Goal: Task Accomplishment & Management: Manage account settings

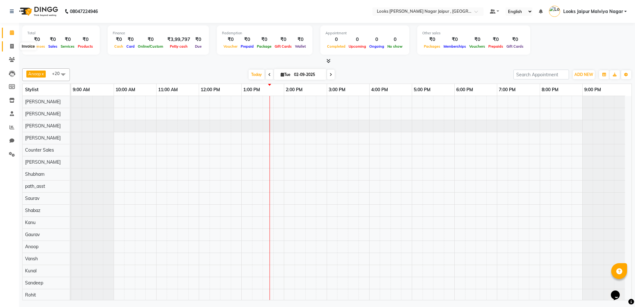
click at [10, 44] on icon at bounding box center [11, 46] width 3 height 5
select select "service"
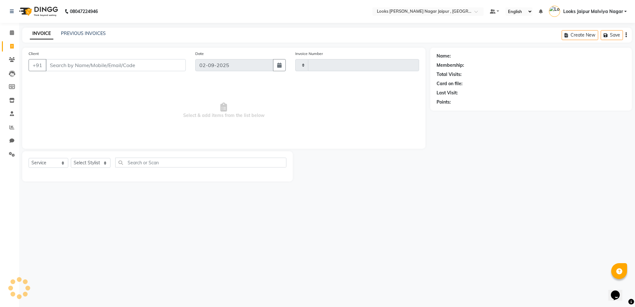
type input "3476"
select select "4317"
click at [78, 61] on input "Client" at bounding box center [116, 65] width 140 height 12
drag, startPoint x: 158, startPoint y: 14, endPoint x: 160, endPoint y: 18, distance: 5.3
click at [159, 14] on nav "08047224946 Select Location × Looks [PERSON_NAME] Nagar Jaipur , Jaipur Default…" at bounding box center [317, 11] width 635 height 23
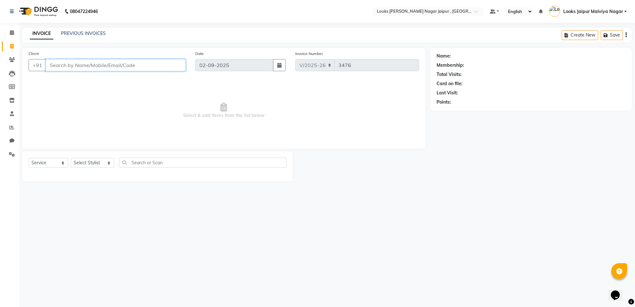
click at [115, 67] on input "Client" at bounding box center [116, 65] width 140 height 12
click at [109, 67] on input "Client" at bounding box center [116, 65] width 140 height 12
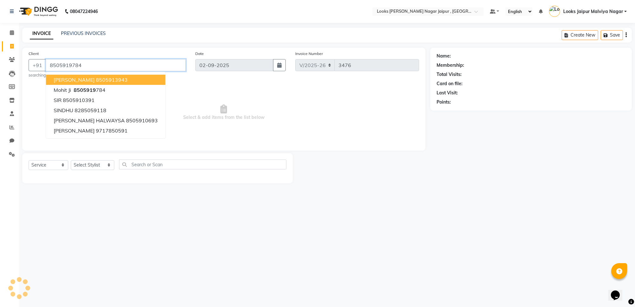
type input "8505919784"
select select "1: Object"
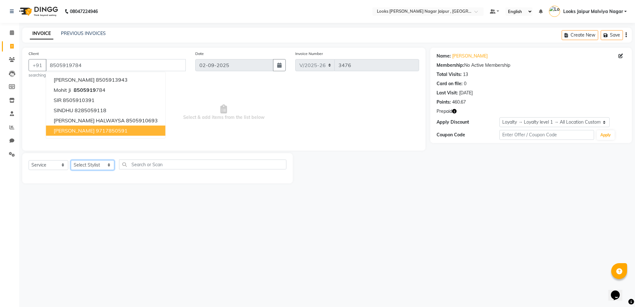
click at [90, 168] on select "Select Stylist [PERSON_NAME] art Anoop [PERSON_NAME] Counter Sales [PERSON_NAME…" at bounding box center [93, 165] width 44 height 10
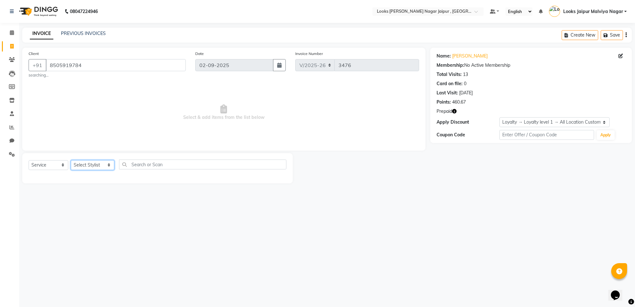
select select "29912"
click at [71, 160] on select "Select Stylist [PERSON_NAME] art Anoop [PERSON_NAME] Counter Sales [PERSON_NAME…" at bounding box center [93, 165] width 44 height 10
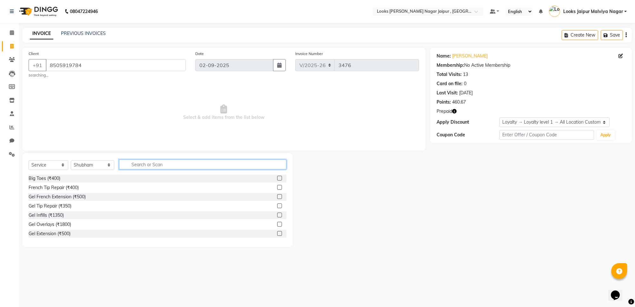
click at [144, 165] on input "text" at bounding box center [202, 164] width 167 height 10
type input "CUT"
click at [67, 189] on div "Stylist Cut(M) (₹700)" at bounding box center [50, 187] width 42 height 7
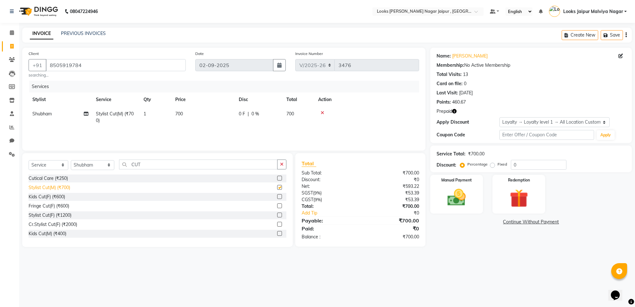
checkbox input "false"
click at [151, 167] on input "CUT" at bounding box center [198, 164] width 158 height 10
type input "C"
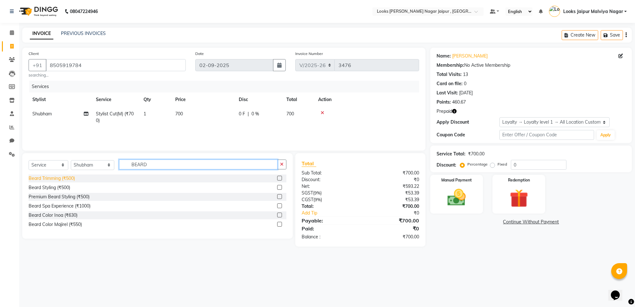
type input "BEARD"
click at [62, 178] on div "Beard Trimming (₹500)" at bounding box center [52, 178] width 46 height 7
checkbox input "false"
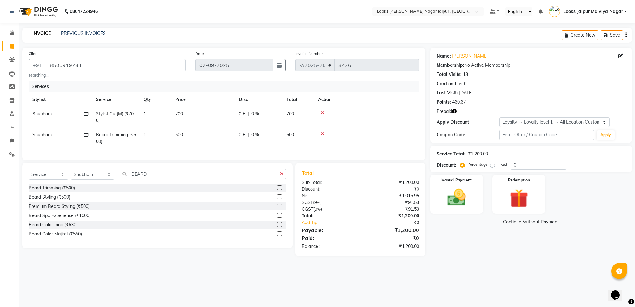
click at [203, 137] on td "500" at bounding box center [203, 138] width 64 height 21
select select "29912"
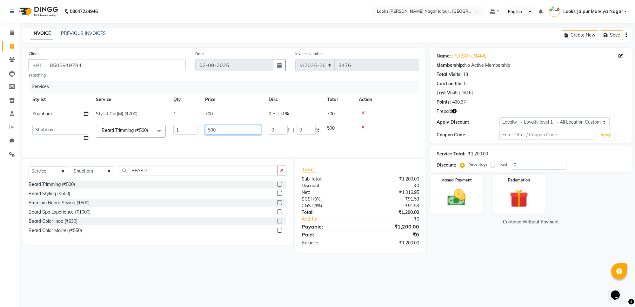
click at [208, 133] on input "500" at bounding box center [233, 130] width 56 height 10
click at [238, 134] on input "500" at bounding box center [233, 130] width 56 height 10
type input "5"
type input "300"
click at [234, 139] on td "300" at bounding box center [233, 133] width 64 height 24
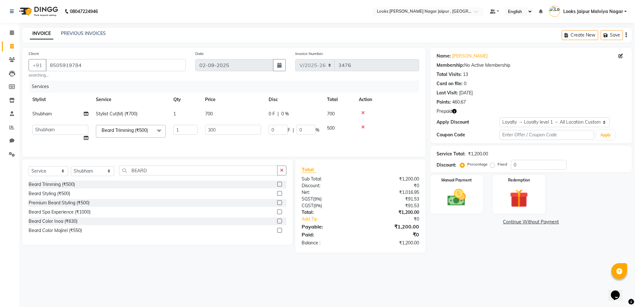
select select "29912"
click at [518, 198] on img at bounding box center [518, 198] width 31 height 24
click at [488, 222] on span "Prepaid 1" at bounding box center [486, 222] width 21 height 7
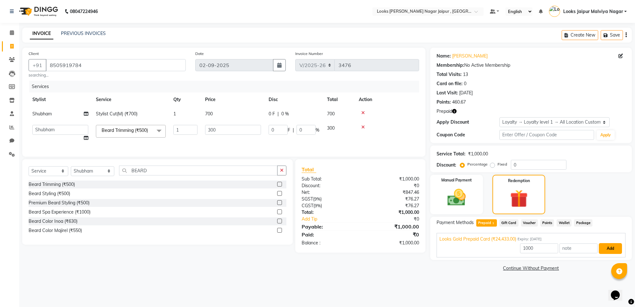
drag, startPoint x: 602, startPoint y: 247, endPoint x: 606, endPoint y: 247, distance: 3.5
click at [606, 247] on button "Add" at bounding box center [610, 248] width 23 height 11
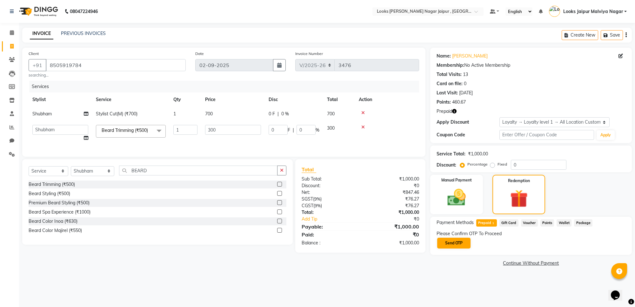
drag, startPoint x: 432, startPoint y: 238, endPoint x: 452, endPoint y: 242, distance: 19.4
click at [435, 239] on div "Payment Methods Prepaid 1 Gift Card Voucher Points Wallet Package Please Confir…" at bounding box center [531, 236] width 202 height 38
click at [453, 242] on button "Send OTP" at bounding box center [453, 243] width 33 height 11
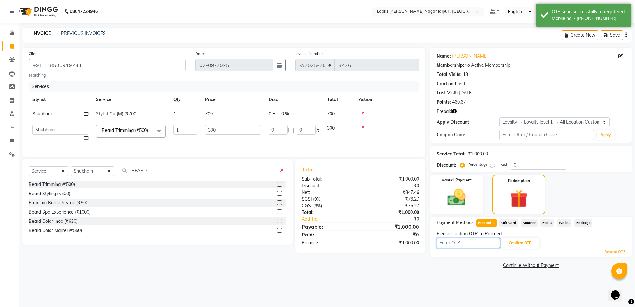
click at [461, 246] on input "text" at bounding box center [469, 243] width 64 height 10
type input "3504"
click at [512, 241] on button "Confirm OTP" at bounding box center [520, 243] width 39 height 11
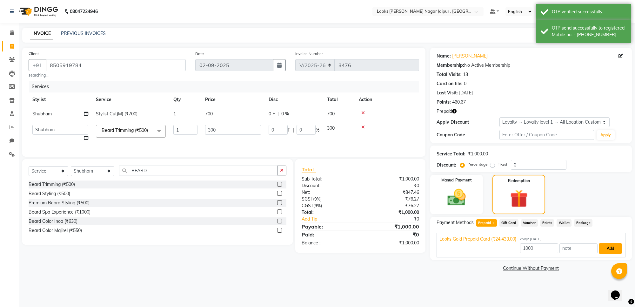
click at [606, 248] on button "Add" at bounding box center [610, 248] width 23 height 11
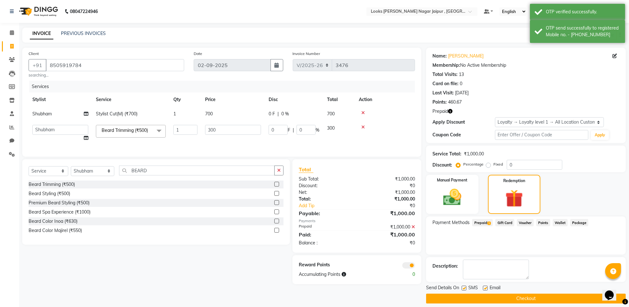
click at [462, 295] on button "Checkout" at bounding box center [526, 298] width 200 height 10
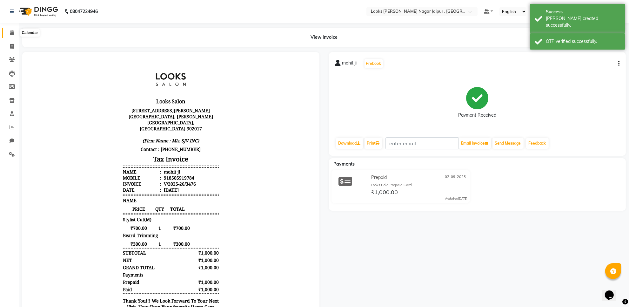
click at [6, 31] on span at bounding box center [11, 32] width 11 height 7
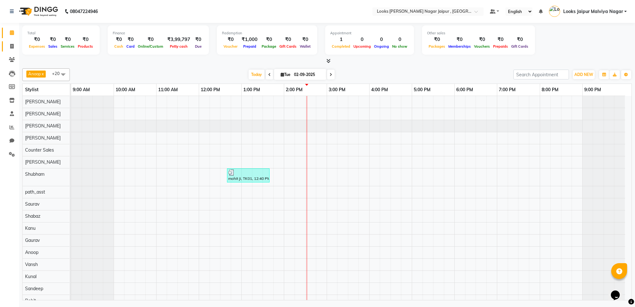
click at [5, 47] on link "Invoice" at bounding box center [9, 46] width 15 height 10
select select "service"
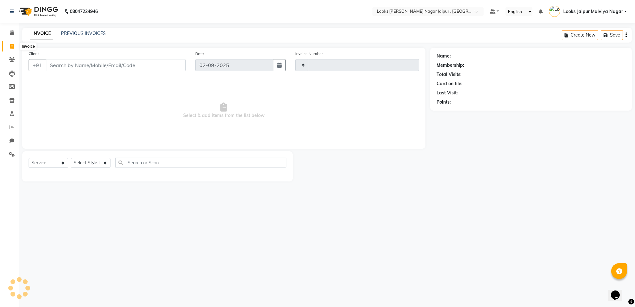
type input "3477"
select select "4317"
click at [65, 65] on input "Client" at bounding box center [116, 65] width 140 height 12
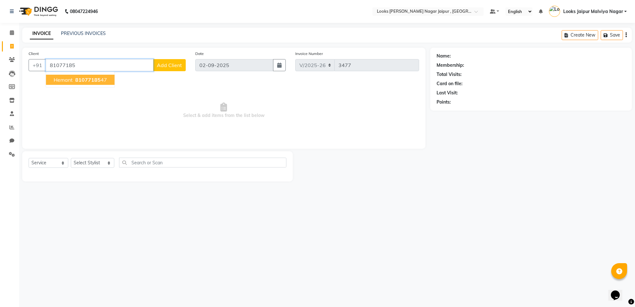
click at [66, 79] on span "Hemant" at bounding box center [63, 80] width 19 height 6
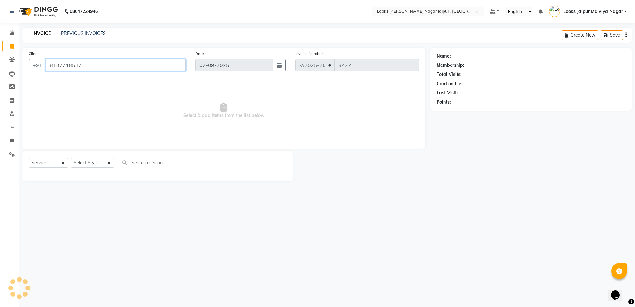
type input "8107718547"
select select "1: Object"
click at [86, 163] on select "Select Stylist [PERSON_NAME] art Anoop [PERSON_NAME] Counter Sales [PERSON_NAME…" at bounding box center [93, 163] width 44 height 10
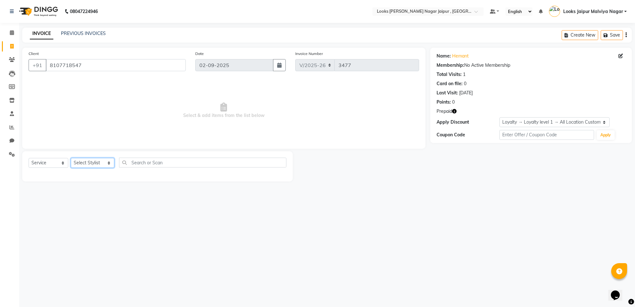
select select "59707"
click at [71, 158] on select "Select Stylist [PERSON_NAME] art Anoop [PERSON_NAME] Counter Sales [PERSON_NAME…" at bounding box center [93, 163] width 44 height 10
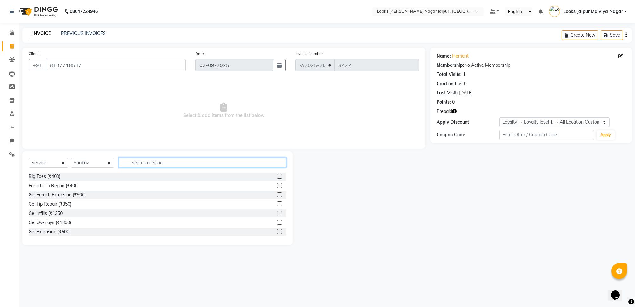
click at [147, 163] on input "text" at bounding box center [202, 163] width 167 height 10
type input "faci"
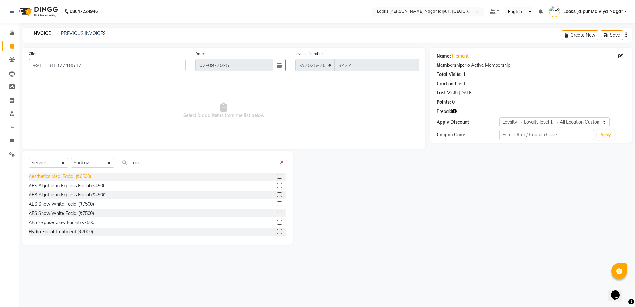
click at [74, 178] on div "Aesthetics Medi Facial (₹6500)" at bounding box center [60, 176] width 63 height 7
checkbox input "false"
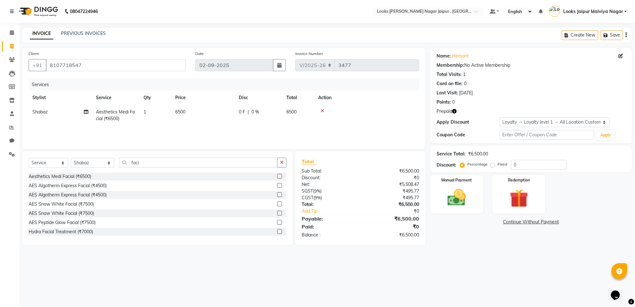
click at [215, 110] on td "6500" at bounding box center [203, 115] width 64 height 21
select select "59707"
click at [238, 114] on input "6500" at bounding box center [233, 114] width 56 height 10
type input "6000"
click at [98, 166] on select "Select Stylist [PERSON_NAME] art Anoop [PERSON_NAME] Counter Sales [PERSON_NAME…" at bounding box center [93, 163] width 44 height 10
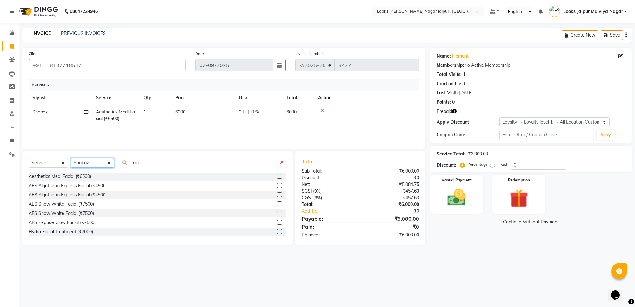
select select "82802"
click at [71, 158] on select "Select Stylist [PERSON_NAME] art Anoop [PERSON_NAME] Counter Sales [PERSON_NAME…" at bounding box center [93, 163] width 44 height 10
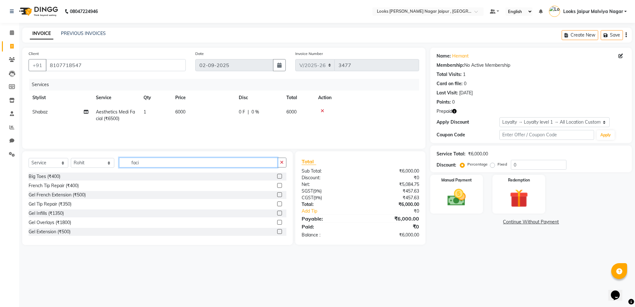
click at [153, 159] on input "faci" at bounding box center [198, 163] width 158 height 10
type input "f"
type input "cut"
click at [69, 186] on div "Stylist Cut(M) (₹700)" at bounding box center [50, 185] width 42 height 7
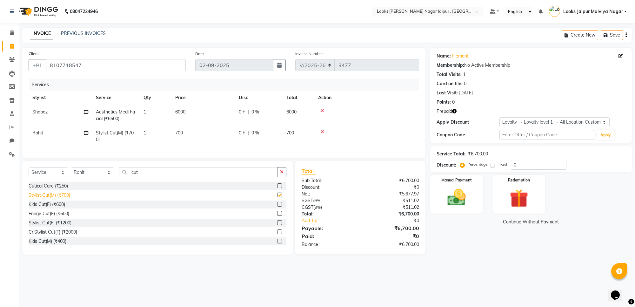
checkbox input "false"
click at [168, 177] on input "cut" at bounding box center [198, 172] width 158 height 10
type input "c"
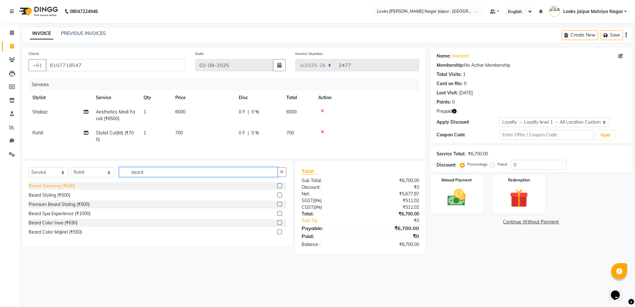
type input "beard"
click at [71, 189] on div "Beard Trimming (₹500)" at bounding box center [52, 186] width 46 height 7
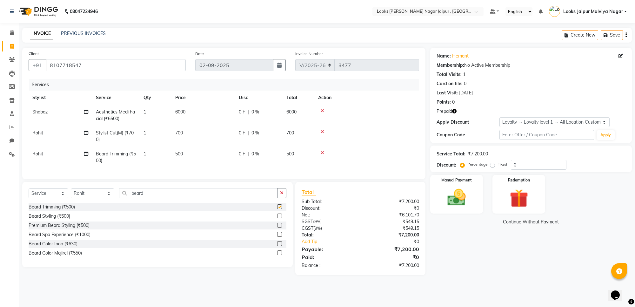
checkbox input "false"
click at [221, 158] on td "500" at bounding box center [203, 157] width 64 height 21
select select "82802"
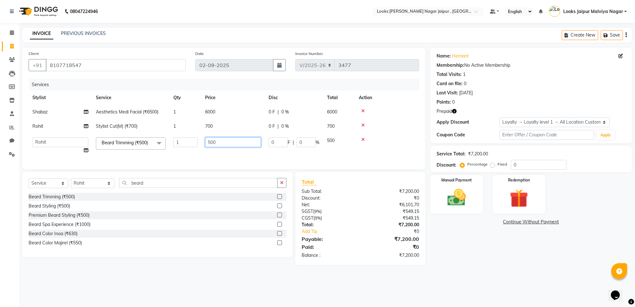
click at [230, 143] on input "500" at bounding box center [233, 142] width 56 height 10
type input "5"
type input "300"
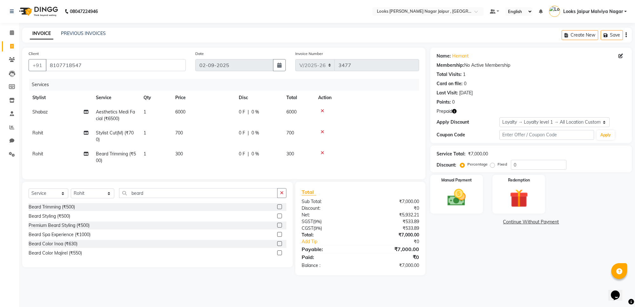
click at [161, 154] on td "1" at bounding box center [156, 157] width 32 height 21
select select "82802"
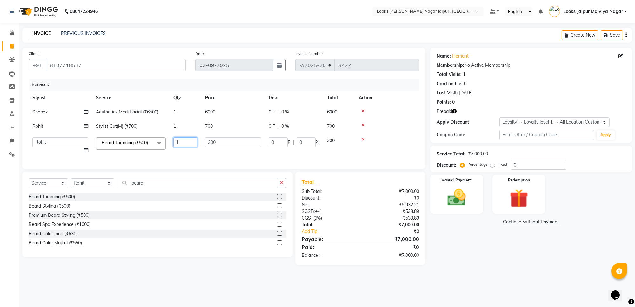
click at [183, 142] on input "1" at bounding box center [185, 142] width 24 height 10
type input "2"
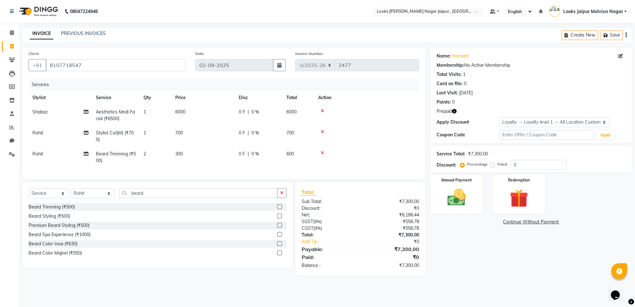
click at [178, 133] on tbody "[PERSON_NAME] Aesthetics Medi Facial (₹6500) 1 6000 0 F | 0 % 6000 Rohit Stylis…" at bounding box center [224, 136] width 391 height 63
click at [169, 137] on td "1" at bounding box center [156, 136] width 32 height 21
select select "82802"
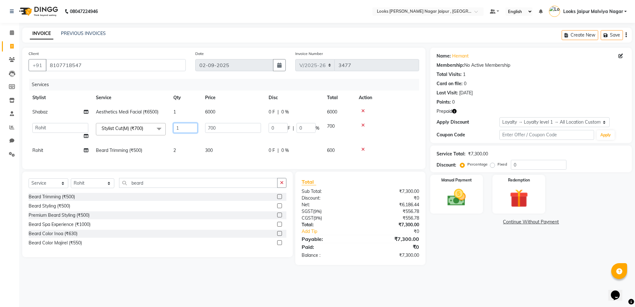
click at [180, 127] on input "1" at bounding box center [185, 128] width 24 height 10
type input "2"
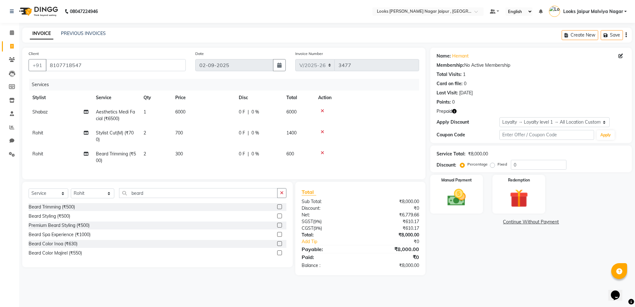
click at [193, 173] on div "Client [PHONE_NUMBER] Date [DATE] Invoice Number V/2025 V/[PHONE_NUMBER] Servic…" at bounding box center [223, 113] width 403 height 131
click at [155, 131] on td "2" at bounding box center [156, 136] width 32 height 21
select select "82802"
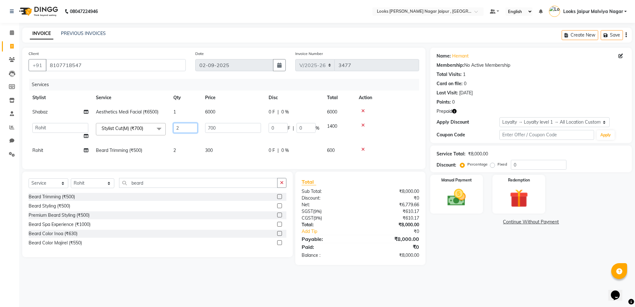
click at [191, 127] on input "2" at bounding box center [185, 128] width 24 height 10
type input "1"
click at [186, 151] on tr "[PERSON_NAME] Trimming (₹500) 2 300 0 F | 0 % 600" at bounding box center [224, 150] width 391 height 14
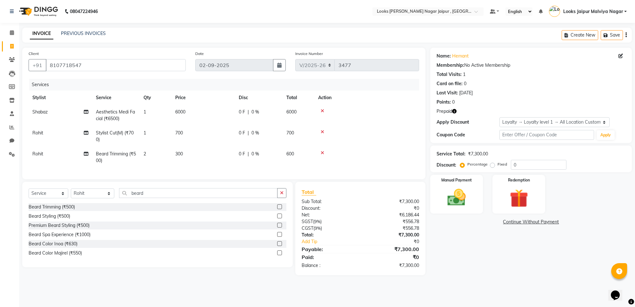
click at [160, 150] on td "2" at bounding box center [156, 157] width 32 height 21
select select "82802"
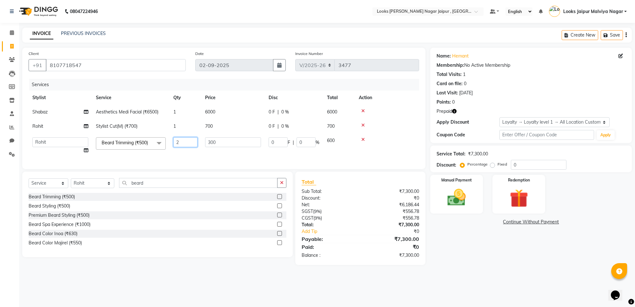
click at [188, 143] on input "2" at bounding box center [185, 142] width 24 height 10
type input "1"
click at [206, 156] on td "300" at bounding box center [233, 145] width 64 height 24
select select "82802"
click at [516, 197] on img at bounding box center [518, 198] width 31 height 24
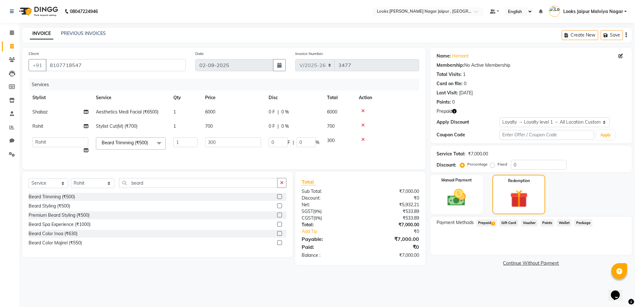
click at [485, 222] on span "Prepaid 1" at bounding box center [486, 222] width 21 height 7
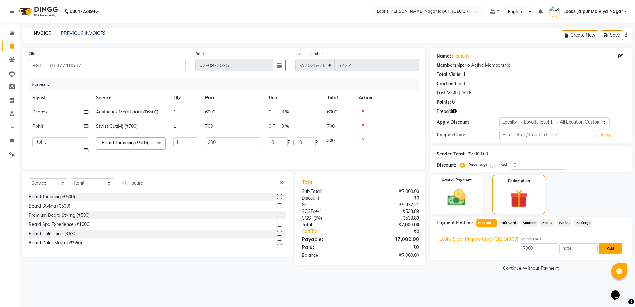
click at [604, 248] on button "Add" at bounding box center [610, 248] width 23 height 11
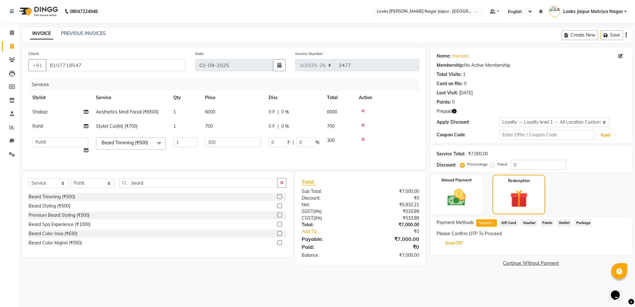
click at [456, 240] on button "Send OTP" at bounding box center [453, 243] width 33 height 11
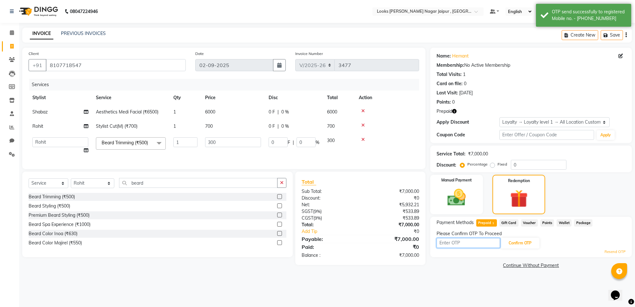
click at [456, 241] on input "text" at bounding box center [469, 243] width 64 height 10
click at [454, 242] on input "text" at bounding box center [469, 243] width 64 height 10
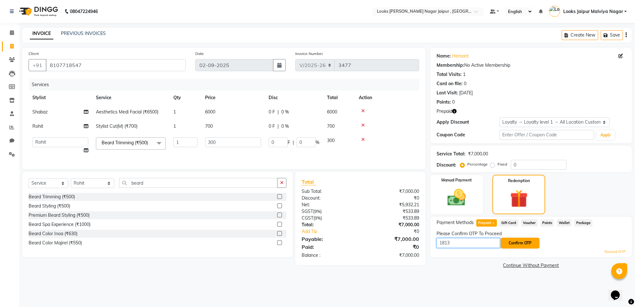
type input "1813"
click at [519, 245] on button "Confirm OTP" at bounding box center [520, 243] width 39 height 11
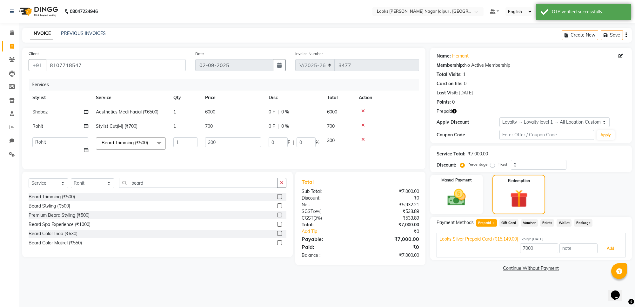
click at [607, 248] on button "Add" at bounding box center [610, 248] width 23 height 11
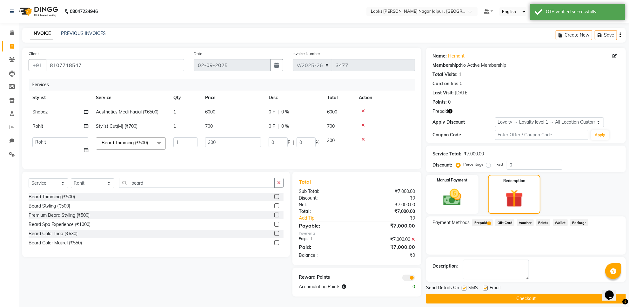
click at [482, 296] on button "Checkout" at bounding box center [526, 298] width 200 height 10
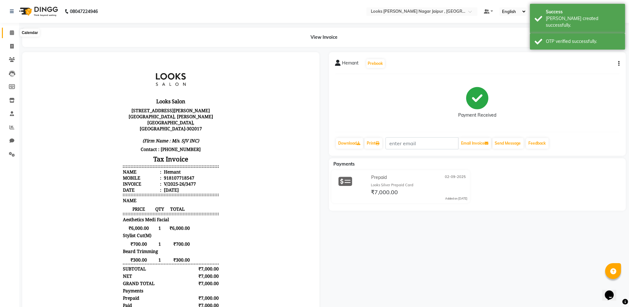
click at [12, 34] on icon at bounding box center [12, 32] width 4 height 5
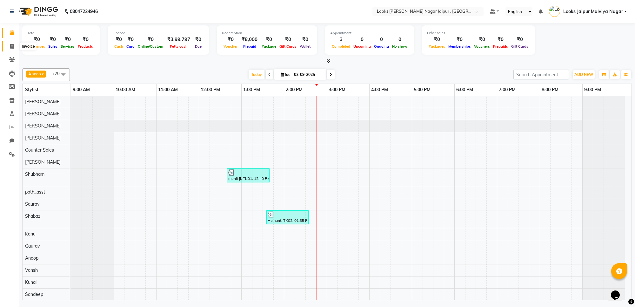
click at [11, 49] on span at bounding box center [11, 46] width 11 height 7
select select "4317"
select select "service"
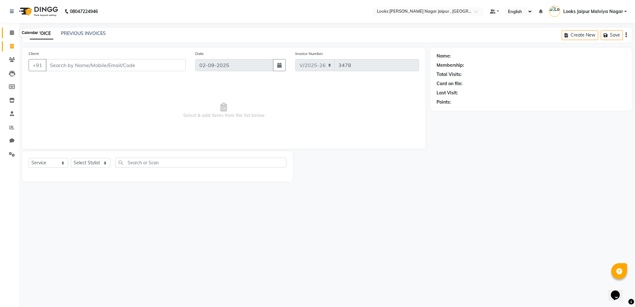
click at [10, 32] on icon at bounding box center [12, 32] width 4 height 5
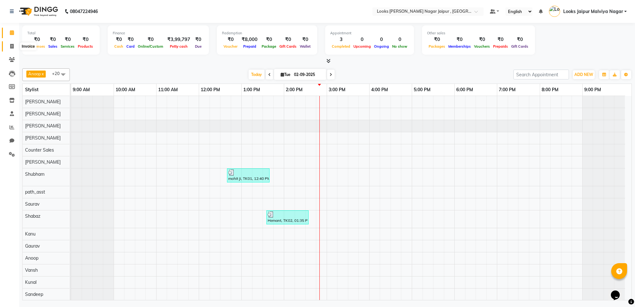
click at [12, 47] on icon at bounding box center [11, 46] width 3 height 5
select select "4317"
select select "service"
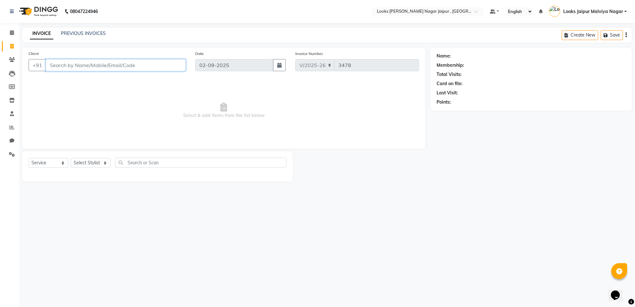
click at [74, 62] on input "Client" at bounding box center [116, 65] width 140 height 12
click at [72, 62] on input "Client" at bounding box center [116, 65] width 140 height 12
click at [68, 69] on input "Client" at bounding box center [116, 65] width 140 height 12
type input "9717038658"
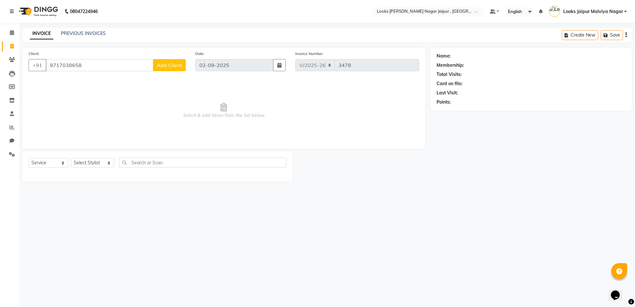
click at [167, 70] on button "Add Client" at bounding box center [169, 65] width 33 height 12
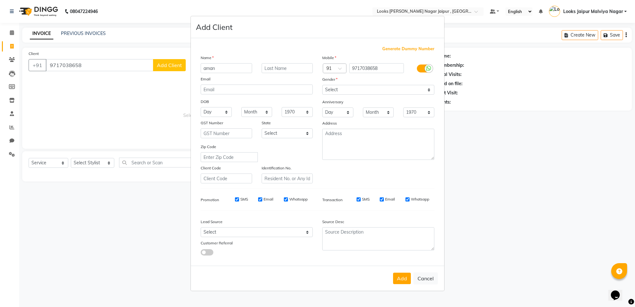
type input "aman"
click at [344, 90] on select "Select [DEMOGRAPHIC_DATA] [DEMOGRAPHIC_DATA] Other Prefer Not To Say" at bounding box center [378, 90] width 112 height 10
select select "[DEMOGRAPHIC_DATA]"
click at [322, 85] on select "Select [DEMOGRAPHIC_DATA] [DEMOGRAPHIC_DATA] Other Prefer Not To Say" at bounding box center [378, 90] width 112 height 10
click at [405, 276] on button "Add" at bounding box center [402, 277] width 18 height 11
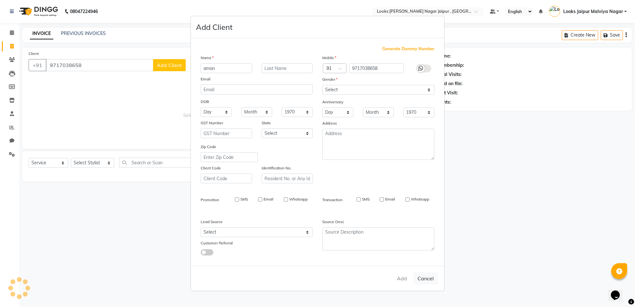
select select
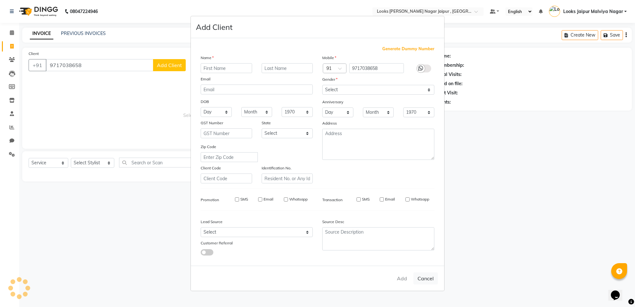
select select
checkbox input "false"
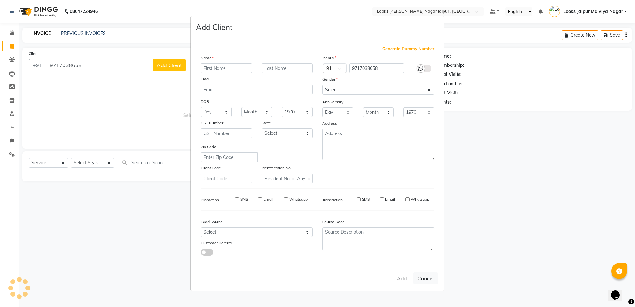
checkbox input "false"
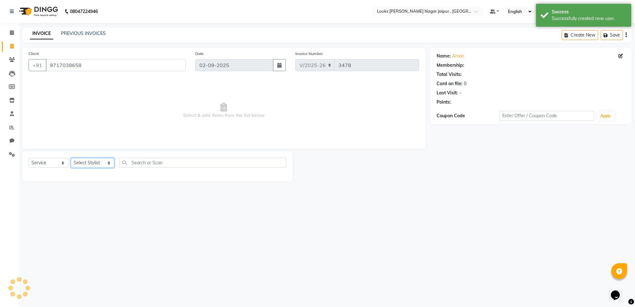
select select "1: Object"
click at [89, 164] on select "Select Stylist [PERSON_NAME] art Anoop [PERSON_NAME] Counter Sales [PERSON_NAME…" at bounding box center [93, 163] width 44 height 10
select select "88603"
click at [71, 158] on select "Select Stylist [PERSON_NAME] art Anoop [PERSON_NAME] Counter Sales [PERSON_NAME…" at bounding box center [93, 163] width 44 height 10
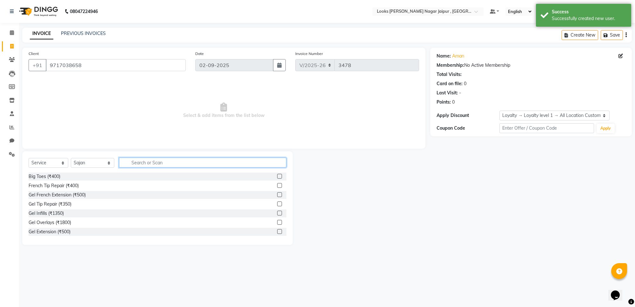
click at [158, 161] on input "text" at bounding box center [202, 163] width 167 height 10
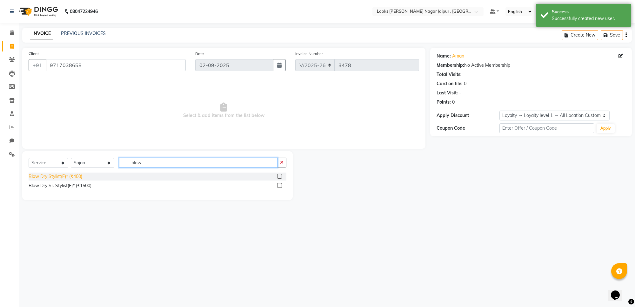
type input "blow"
click at [72, 175] on div "Blow Dry Stylist(F)* (₹400)" at bounding box center [56, 176] width 54 height 7
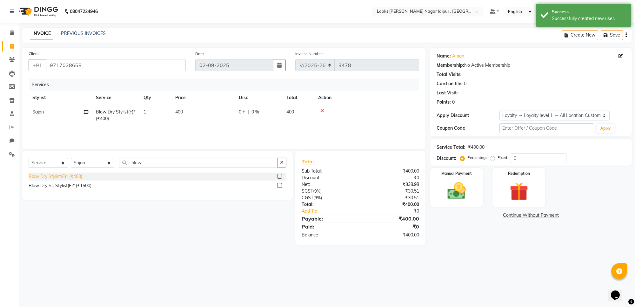
click at [76, 176] on div "Blow Dry Stylist(F)* (₹400)" at bounding box center [56, 176] width 54 height 7
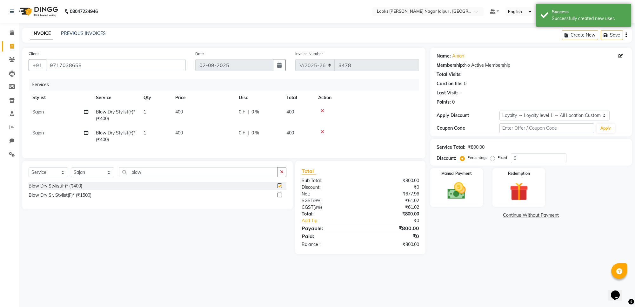
checkbox input "false"
click at [70, 134] on td "Sajan" at bounding box center [61, 136] width 64 height 21
select select "88603"
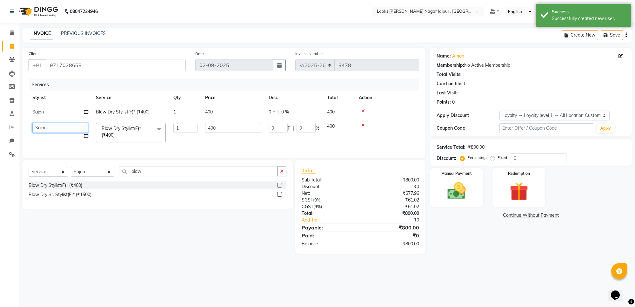
click at [69, 127] on select "Anjali_nail art Anoop [PERSON_NAME] Counter Sales [PERSON_NAME] Looks Jaipur [P…" at bounding box center [60, 128] width 56 height 10
select select "52176"
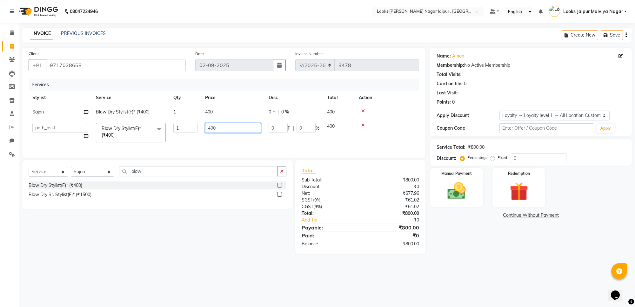
click at [245, 130] on input "400" at bounding box center [233, 128] width 56 height 10
type input "4"
type input "826"
click at [238, 113] on tr "Sajan Blow Dry Stylist(F)* (₹400) 1 400 0 F | 0 % 400" at bounding box center [224, 112] width 391 height 14
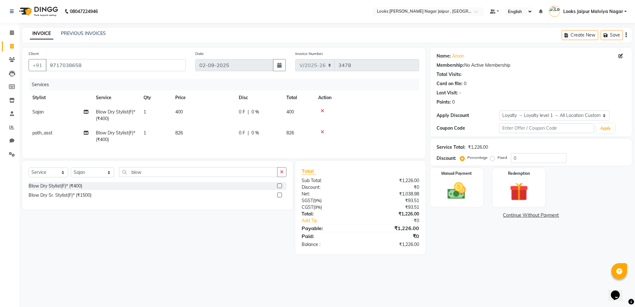
click at [236, 114] on td "0 F | 0 %" at bounding box center [259, 115] width 48 height 21
select select "88603"
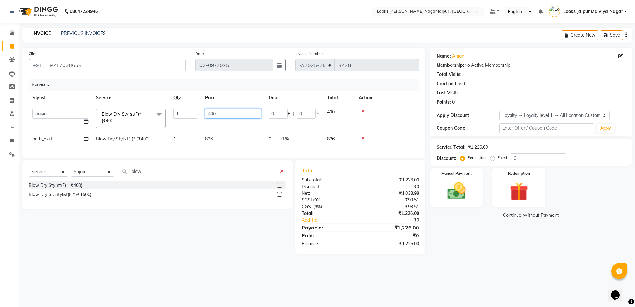
click at [236, 114] on input "400" at bounding box center [233, 114] width 56 height 10
type input "4"
type input "826"
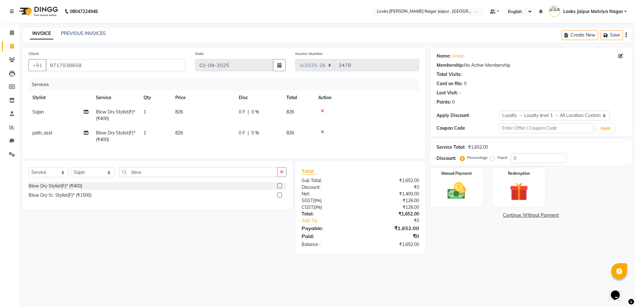
click at [241, 124] on tr "Sajan Blow Dry Stylist(F)* (₹400) 1 826 0 F | 0 % 826" at bounding box center [224, 115] width 391 height 21
click at [463, 191] on img at bounding box center [456, 191] width 31 height 22
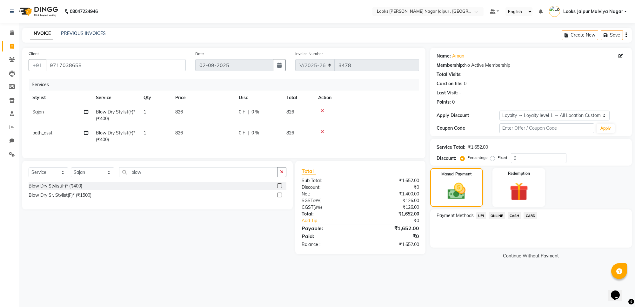
click at [527, 215] on span "CARD" at bounding box center [531, 215] width 14 height 7
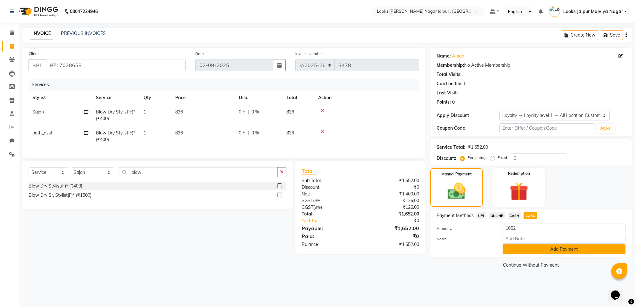
click at [516, 247] on button "Add Payment" at bounding box center [564, 249] width 123 height 10
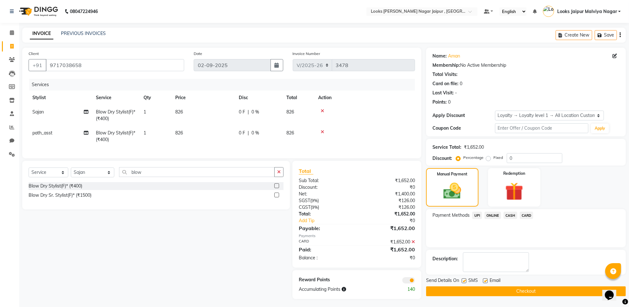
click at [506, 290] on button "Checkout" at bounding box center [526, 291] width 200 height 10
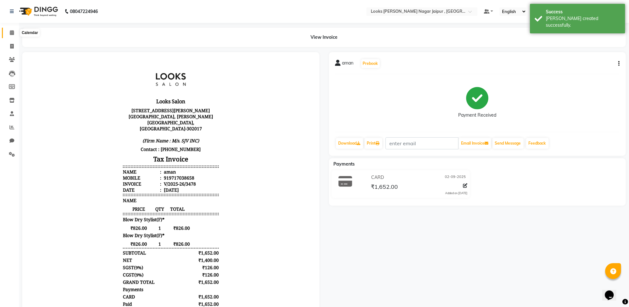
click at [10, 33] on icon at bounding box center [12, 32] width 4 height 5
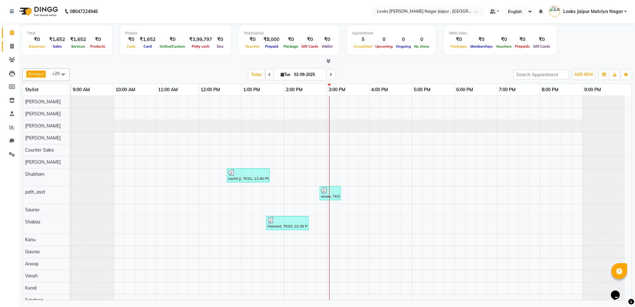
click at [5, 44] on link "Invoice" at bounding box center [9, 46] width 15 height 10
select select "4317"
select select "service"
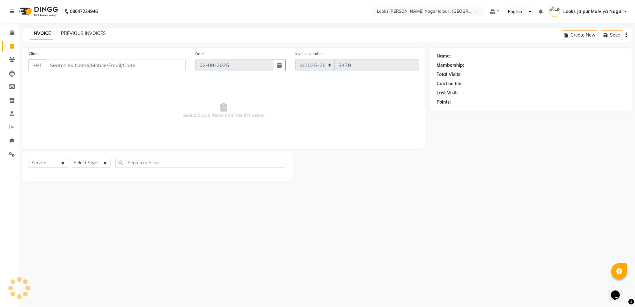
click at [100, 33] on link "PREVIOUS INVOICES" at bounding box center [83, 33] width 45 height 6
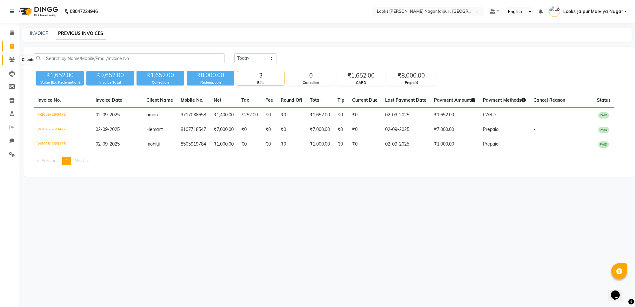
click at [9, 58] on icon at bounding box center [12, 59] width 6 height 5
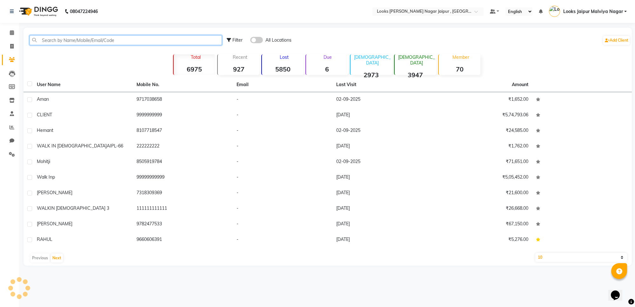
click at [56, 40] on input "text" at bounding box center [126, 40] width 192 height 10
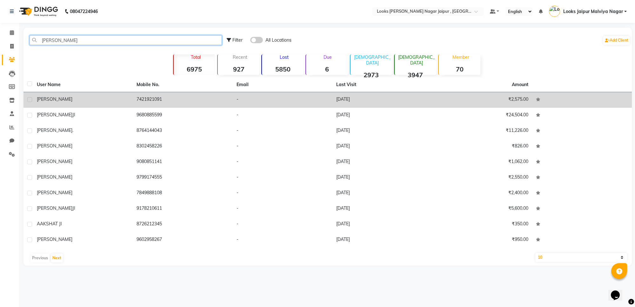
type input "[PERSON_NAME]"
click at [86, 104] on td "[PERSON_NAME]" at bounding box center [83, 100] width 100 height 16
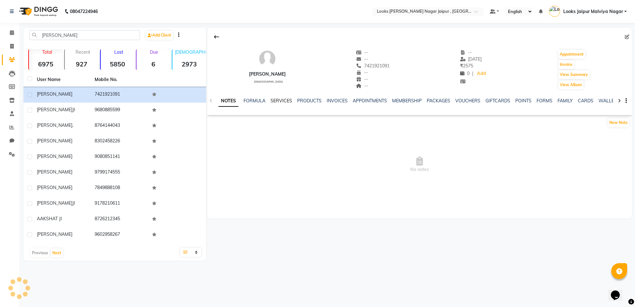
click at [286, 101] on link "SERVICES" at bounding box center [282, 101] width 22 height 6
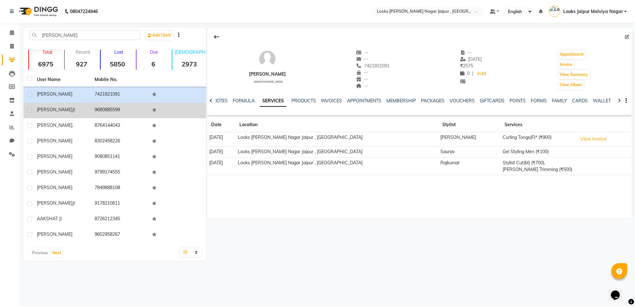
click at [85, 105] on td "[PERSON_NAME]" at bounding box center [62, 111] width 58 height 16
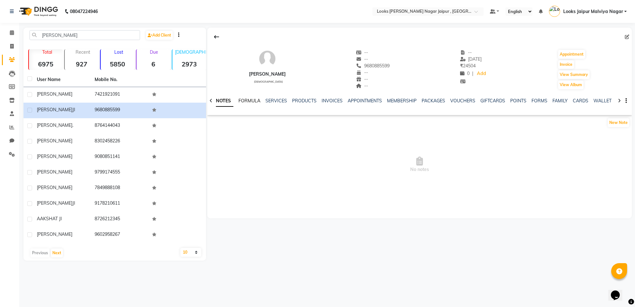
click at [251, 101] on link "FORMULA" at bounding box center [249, 101] width 22 height 6
click at [285, 103] on link "SERVICES" at bounding box center [281, 101] width 22 height 6
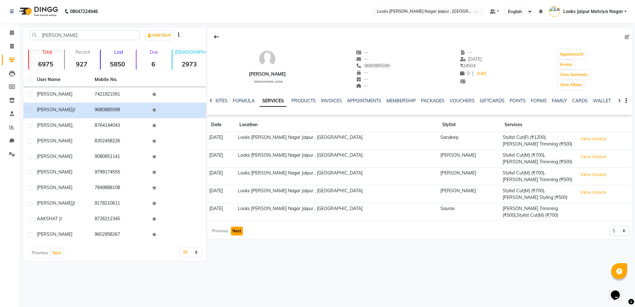
click at [235, 226] on button "Next" at bounding box center [237, 230] width 12 height 9
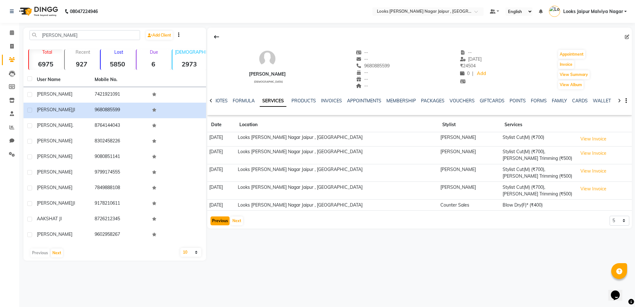
click at [211, 218] on button "Previous" at bounding box center [220, 220] width 19 height 9
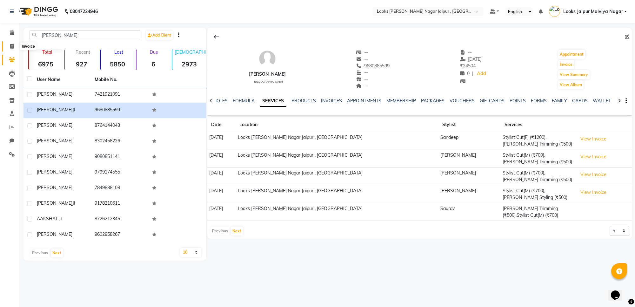
click at [11, 45] on icon at bounding box center [11, 46] width 3 height 5
select select "service"
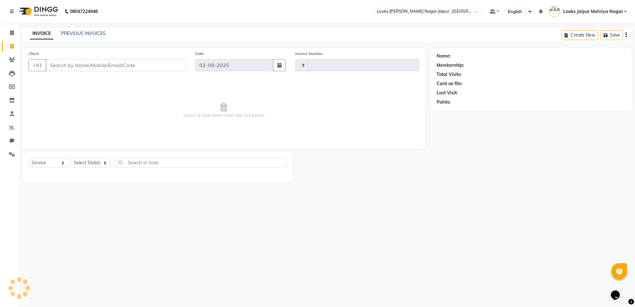
type input "3479"
select select "4317"
click at [94, 31] on link "PREVIOUS INVOICES" at bounding box center [83, 33] width 45 height 6
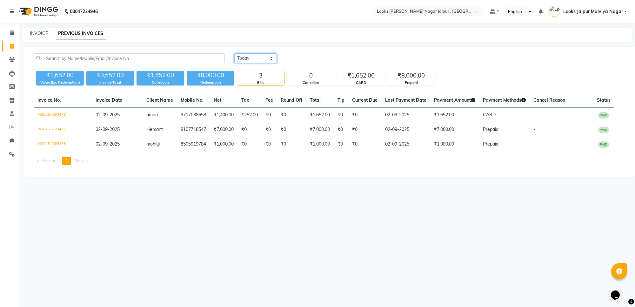
click at [259, 57] on select "[DATE] [DATE] Custom Range" at bounding box center [255, 58] width 43 height 10
select select "range"
click at [234, 53] on select "[DATE] [DATE] Custom Range" at bounding box center [255, 58] width 43 height 10
click at [304, 57] on input "02-09-2025" at bounding box center [307, 58] width 44 height 9
select select "9"
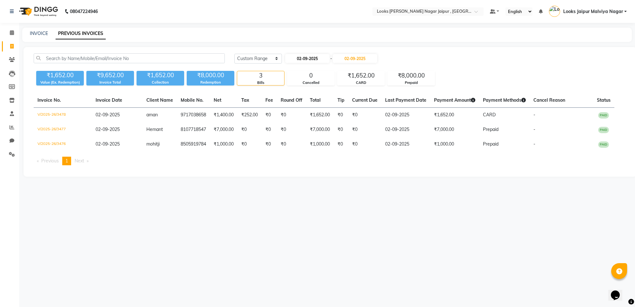
select select "2025"
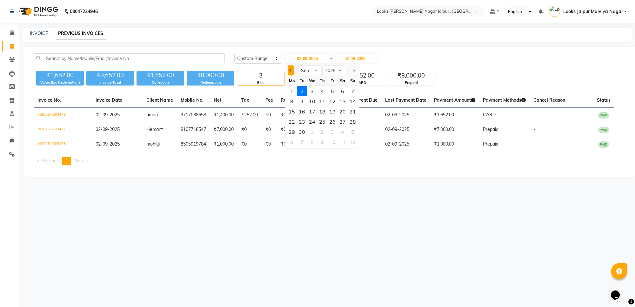
click at [292, 69] on span "Previous month" at bounding box center [291, 70] width 3 height 3
select select "8"
click at [351, 131] on div "31" at bounding box center [353, 132] width 10 height 10
type input "[DATE]"
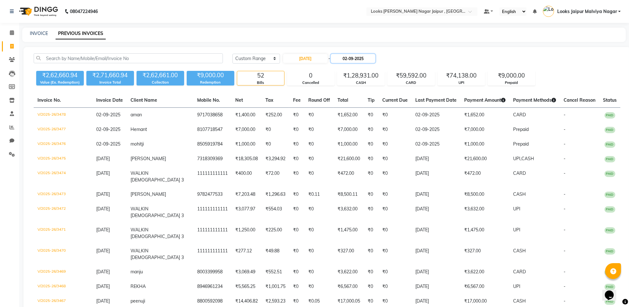
click at [351, 57] on input "02-09-2025" at bounding box center [353, 58] width 44 height 9
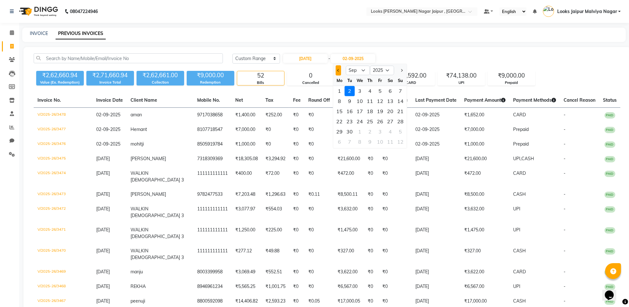
click at [337, 67] on button "Previous month" at bounding box center [338, 70] width 5 height 10
select select "8"
click at [399, 132] on div "31" at bounding box center [400, 132] width 10 height 10
type input "[DATE]"
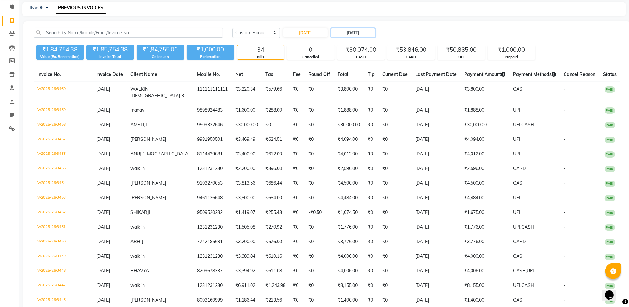
scroll to position [24, 0]
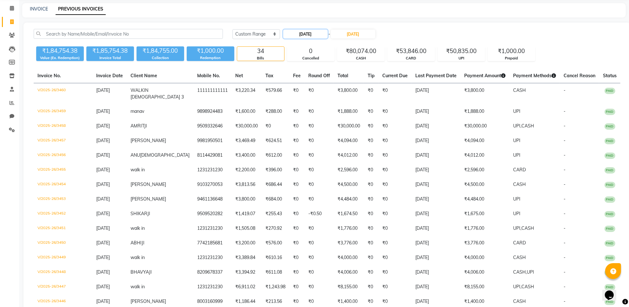
click at [310, 32] on input "[DATE]" at bounding box center [305, 34] width 44 height 9
select select "8"
select select "2025"
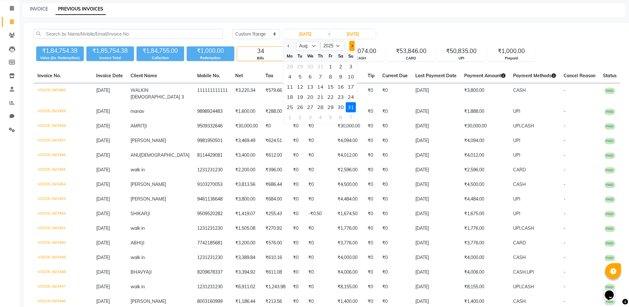
click at [352, 45] on span "Next month" at bounding box center [352, 45] width 3 height 3
select select "9"
click at [290, 68] on div "1" at bounding box center [290, 67] width 10 height 10
type input "[DATE]"
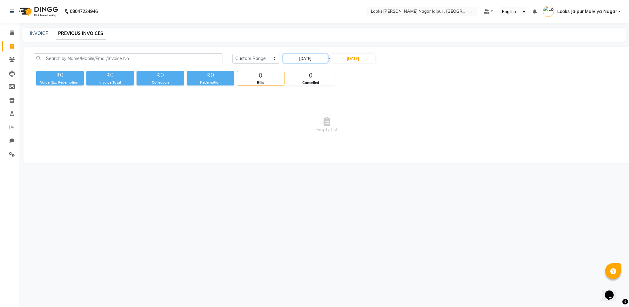
scroll to position [0, 0]
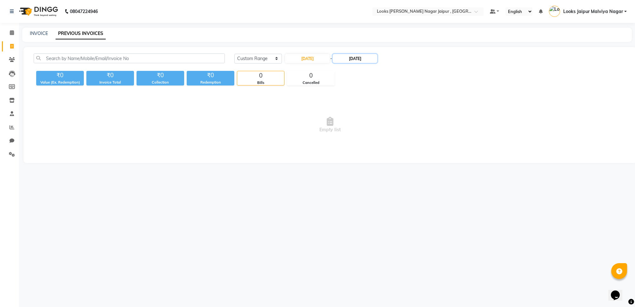
click at [349, 57] on input "[DATE]" at bounding box center [355, 58] width 44 height 9
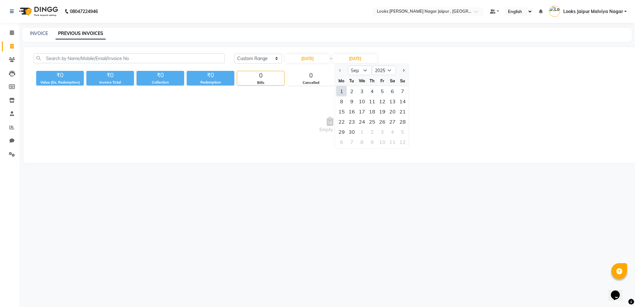
click at [340, 93] on div "1" at bounding box center [342, 91] width 10 height 10
type input "[DATE]"
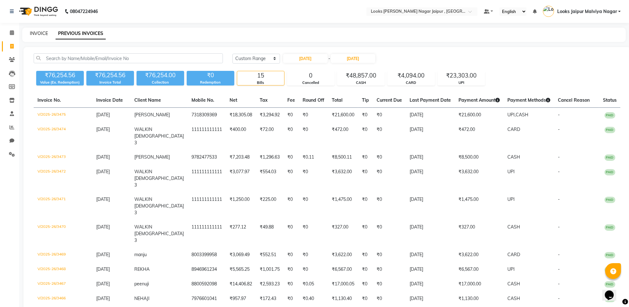
click at [40, 32] on link "INVOICE" at bounding box center [39, 33] width 18 height 6
select select "service"
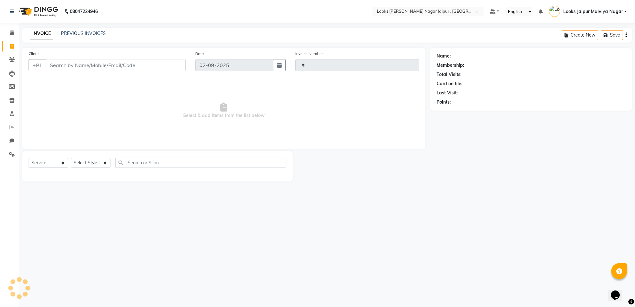
type input "3479"
select select "4317"
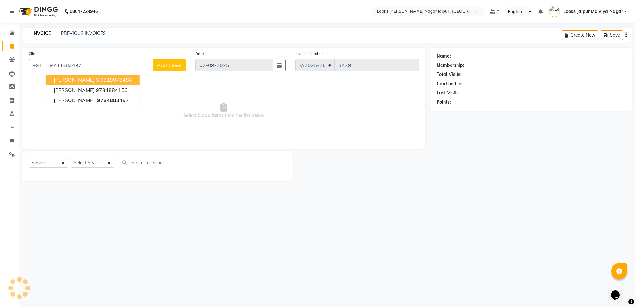
type input "9784883497"
select select "1: Object"
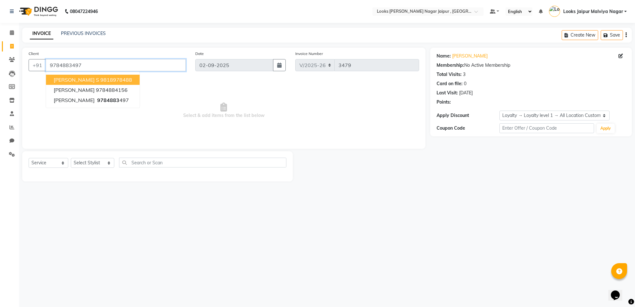
click at [153, 69] on input "9784883497" at bounding box center [116, 65] width 140 height 12
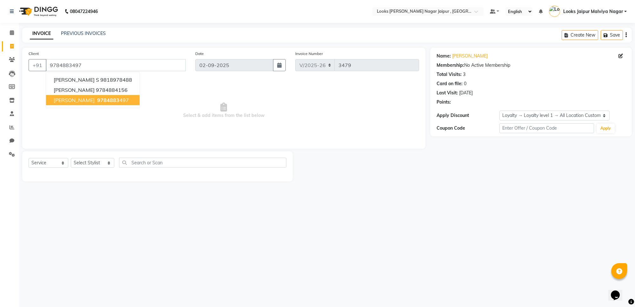
click at [173, 106] on span "Select & add items from the list below" at bounding box center [224, 111] width 391 height 64
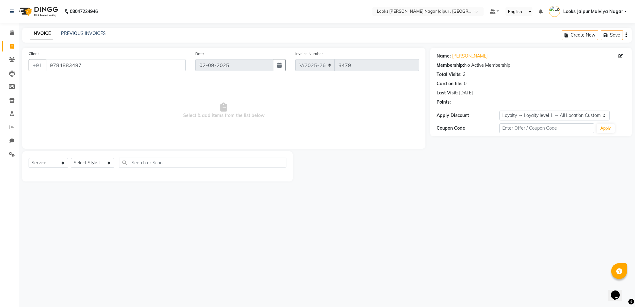
click at [107, 170] on div "Select Service Product Membership Package Voucher Prepaid Gift Card Select Styl…" at bounding box center [158, 165] width 258 height 15
click at [102, 166] on select "Select Stylist [PERSON_NAME] art Anoop [PERSON_NAME] Counter Sales [PERSON_NAME…" at bounding box center [93, 163] width 44 height 10
select select "23563"
click at [71, 158] on select "Select Stylist [PERSON_NAME] art Anoop [PERSON_NAME] Counter Sales [PERSON_NAME…" at bounding box center [93, 163] width 44 height 10
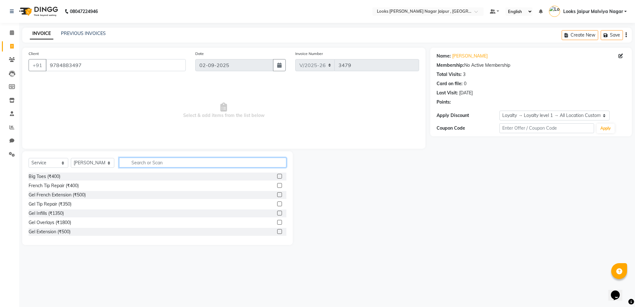
click at [138, 163] on input "text" at bounding box center [202, 163] width 167 height 10
type input "cut"
click at [277, 185] on label at bounding box center [279, 185] width 5 height 5
click at [277, 185] on input "checkbox" at bounding box center [279, 186] width 4 height 4
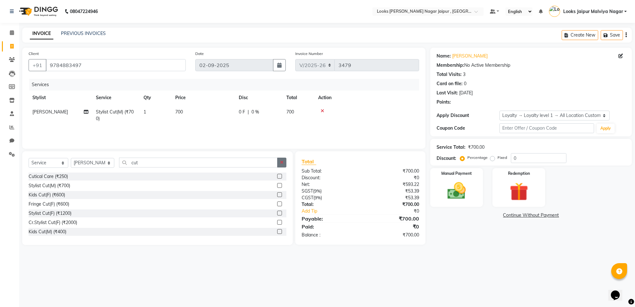
checkbox input "false"
click at [281, 161] on icon "button" at bounding box center [281, 162] width 3 height 4
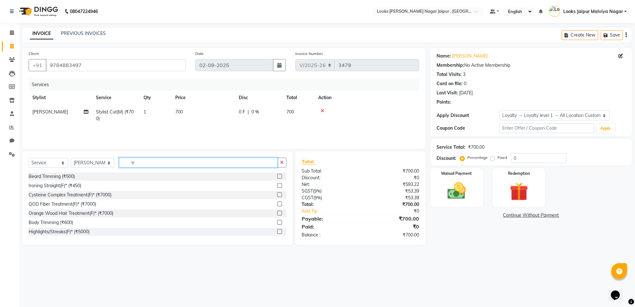
type input "tr"
click at [277, 174] on label at bounding box center [279, 176] width 5 height 5
click at [277, 174] on input "checkbox" at bounding box center [279, 176] width 4 height 4
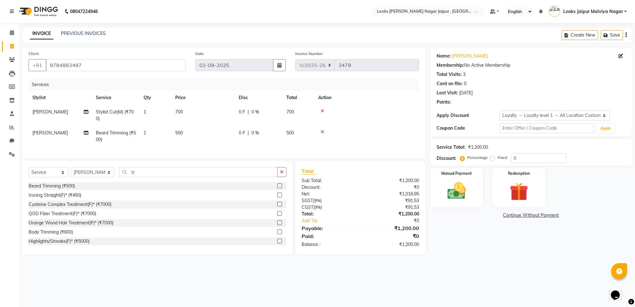
checkbox input "false"
click at [218, 137] on td "500" at bounding box center [203, 136] width 64 height 21
select select "23563"
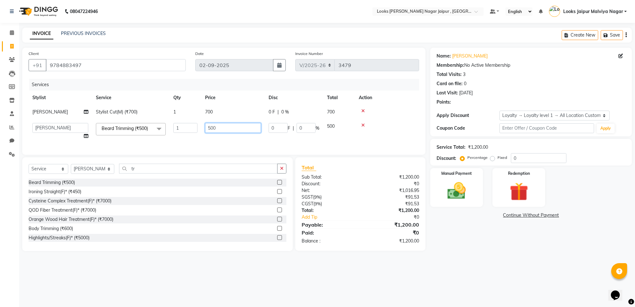
click at [240, 131] on input "500" at bounding box center [233, 128] width 56 height 10
type input "5"
type input "354"
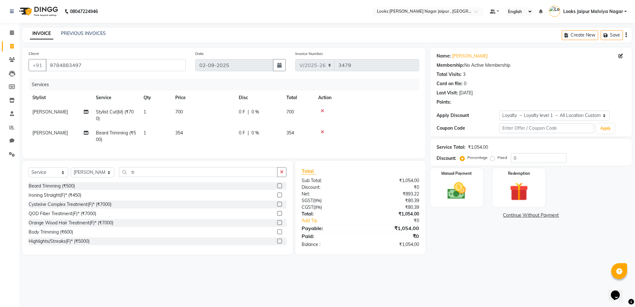
click at [228, 120] on tbody "Sumit Teji Stylist Cut(M) (₹700) 1 700 0 F | 0 % 700 Sumit [PERSON_NAME] Trimmi…" at bounding box center [224, 126] width 391 height 42
click at [238, 111] on td "0 F | 0 %" at bounding box center [259, 115] width 48 height 21
select select "23563"
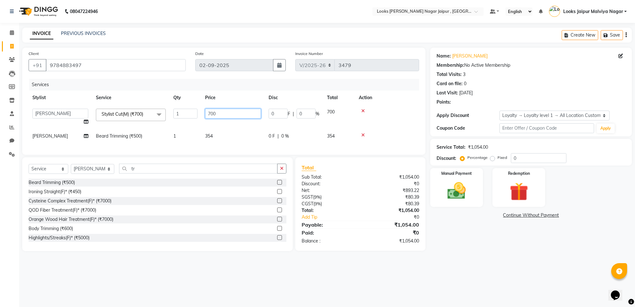
click at [238, 111] on input "700" at bounding box center [233, 114] width 56 height 10
type input "7"
type input "826"
click at [473, 183] on div "Manual Payment" at bounding box center [456, 187] width 55 height 40
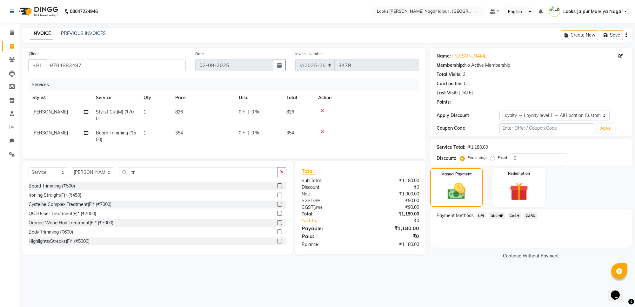
click at [515, 218] on span "CASH" at bounding box center [515, 215] width 14 height 7
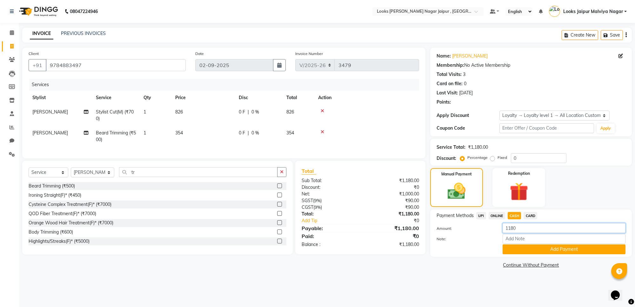
click at [547, 228] on input "1180" at bounding box center [564, 228] width 123 height 10
type input "1000"
click at [547, 250] on button "Add Payment" at bounding box center [564, 249] width 123 height 10
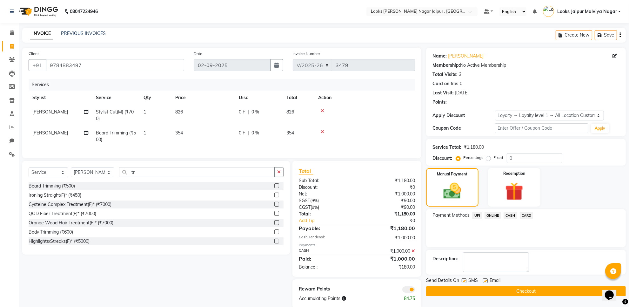
click at [478, 215] on span "UPI" at bounding box center [477, 214] width 10 height 7
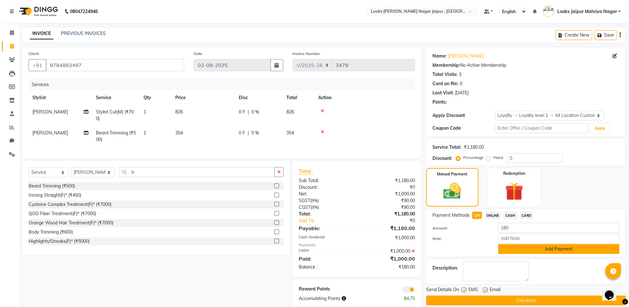
click at [534, 251] on button "Add Payment" at bounding box center [558, 249] width 121 height 10
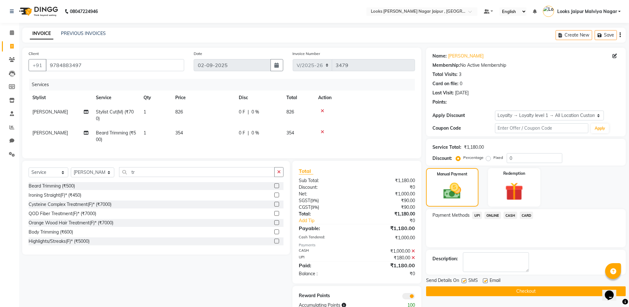
click at [497, 292] on button "Checkout" at bounding box center [526, 291] width 200 height 10
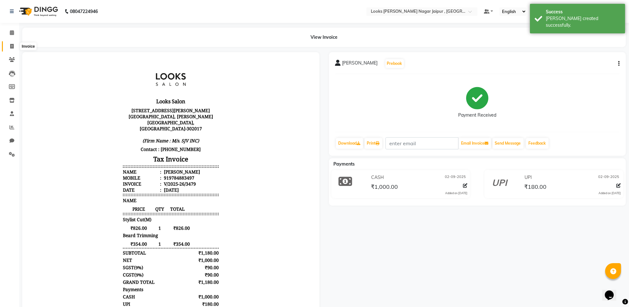
click at [8, 46] on span at bounding box center [11, 46] width 11 height 7
select select "service"
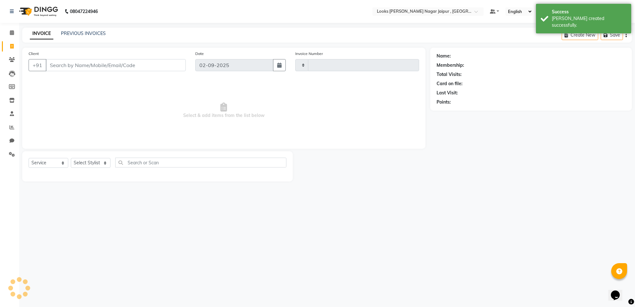
type input "3480"
select select "4317"
click at [103, 33] on link "PREVIOUS INVOICES" at bounding box center [83, 33] width 45 height 6
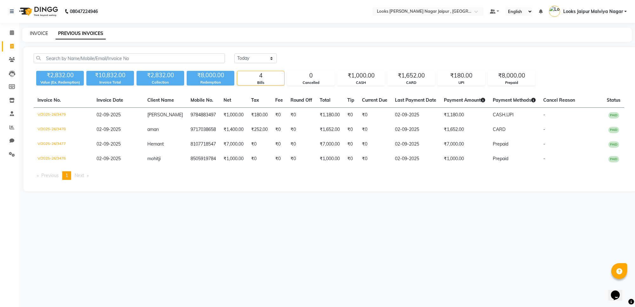
click at [38, 32] on link "INVOICE" at bounding box center [39, 33] width 18 height 6
select select "service"
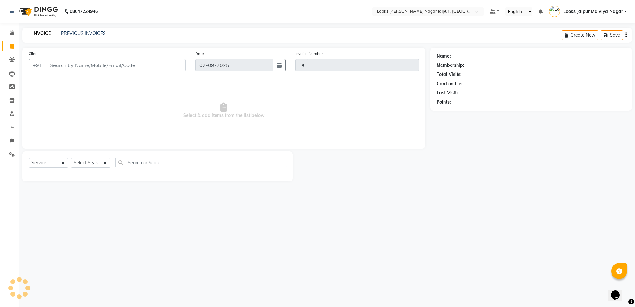
type input "3480"
select select "4317"
type input "8107718547"
select select "1: Object"
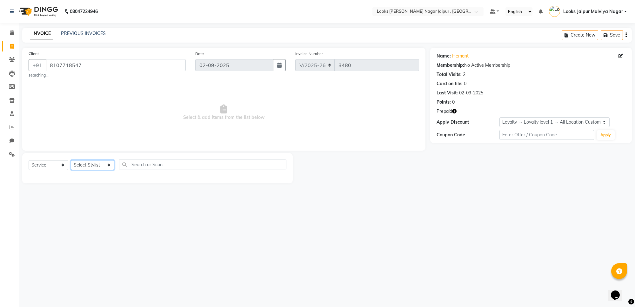
click at [104, 166] on select "Select Stylist [PERSON_NAME] art Anoop [PERSON_NAME] Counter Sales [PERSON_NAME…" at bounding box center [93, 165] width 44 height 10
click at [454, 111] on icon "button" at bounding box center [454, 111] width 4 height 4
click at [333, 117] on span "Select & add items from the list below" at bounding box center [224, 113] width 391 height 64
click at [98, 163] on select "Select Stylist [PERSON_NAME] art Anoop [PERSON_NAME] Counter Sales [PERSON_NAME…" at bounding box center [93, 165] width 44 height 10
select select "82802"
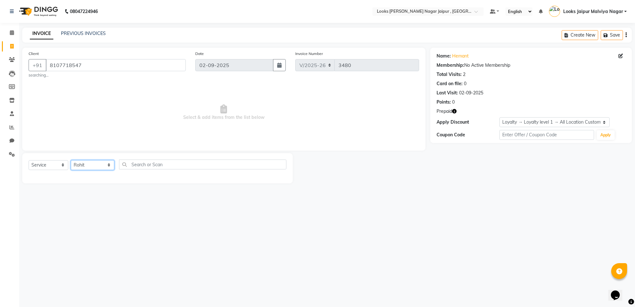
click at [71, 160] on select "Select Stylist [PERSON_NAME] art Anoop [PERSON_NAME] Counter Sales [PERSON_NAME…" at bounding box center [93, 165] width 44 height 10
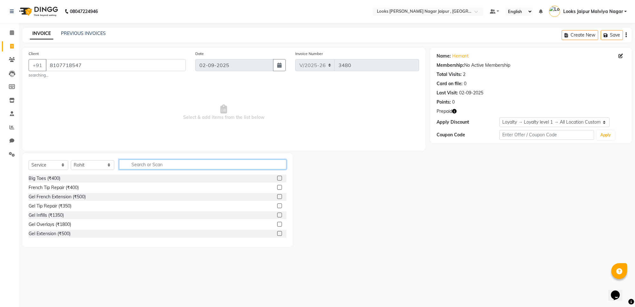
click at [171, 168] on input "text" at bounding box center [202, 164] width 167 height 10
type input "cut"
click at [277, 188] on label at bounding box center [279, 187] width 5 height 5
click at [277, 188] on input "checkbox" at bounding box center [279, 187] width 4 height 4
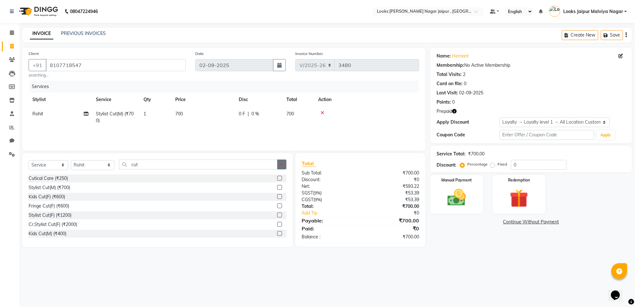
checkbox input "false"
click at [286, 164] on button "button" at bounding box center [281, 164] width 9 height 10
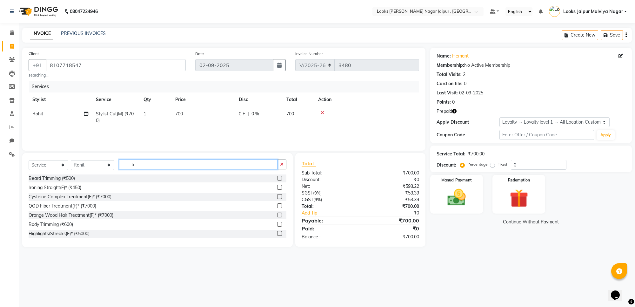
type input "tr"
click at [277, 178] on label at bounding box center [279, 178] width 5 height 5
click at [277, 178] on input "checkbox" at bounding box center [279, 178] width 4 height 4
checkbox input "true"
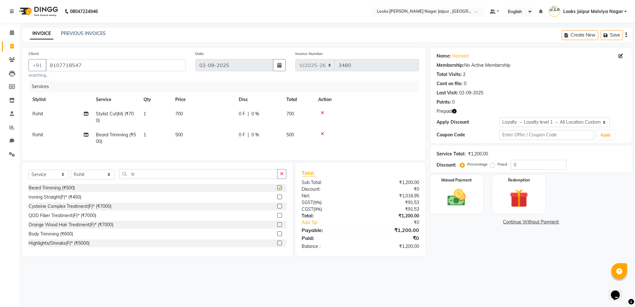
click at [253, 121] on td "0 F | 0 %" at bounding box center [259, 117] width 48 height 21
select select "82802"
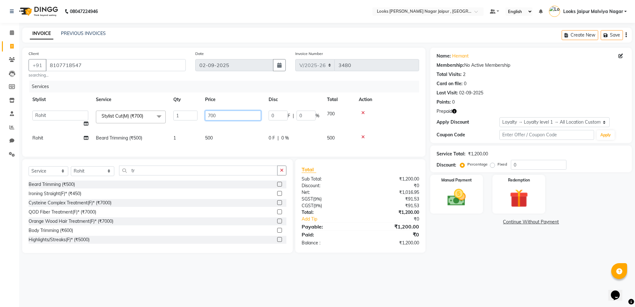
checkbox input "false"
drag, startPoint x: 253, startPoint y: 121, endPoint x: 247, endPoint y: 117, distance: 7.6
click at [243, 118] on input "700" at bounding box center [233, 116] width 56 height 10
type input "7"
type input "826"
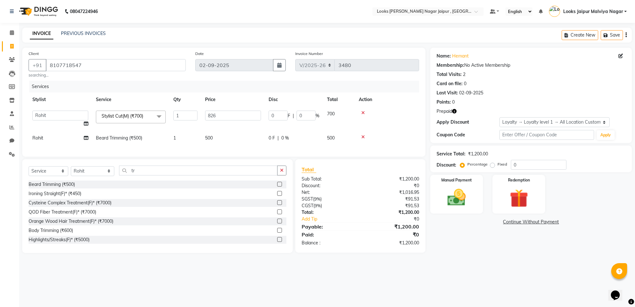
click at [257, 137] on tr "[PERSON_NAME] Trimming (₹500) 1 500 0 F | 0 % 500" at bounding box center [224, 138] width 391 height 14
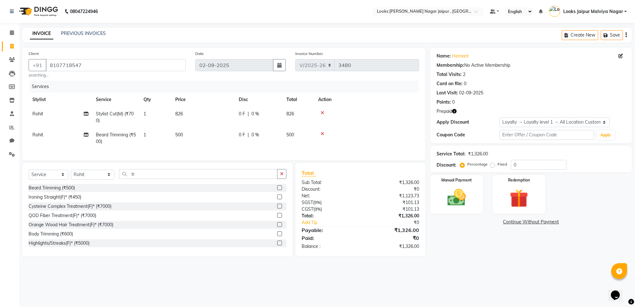
click at [256, 135] on span "0 %" at bounding box center [255, 134] width 8 height 7
select select "82802"
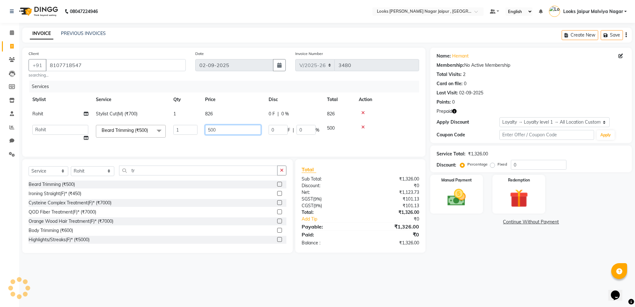
click at [252, 129] on input "500" at bounding box center [233, 130] width 56 height 10
type input "5"
type input "354"
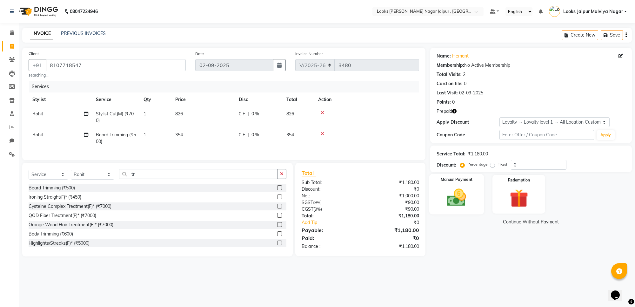
click at [469, 195] on img at bounding box center [456, 197] width 31 height 22
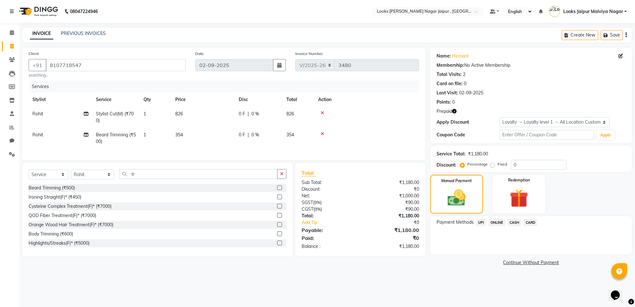
click at [479, 223] on span "UPI" at bounding box center [481, 221] width 10 height 7
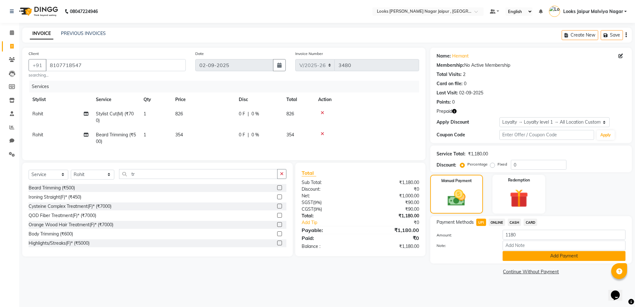
click at [518, 257] on button "Add Payment" at bounding box center [564, 256] width 123 height 10
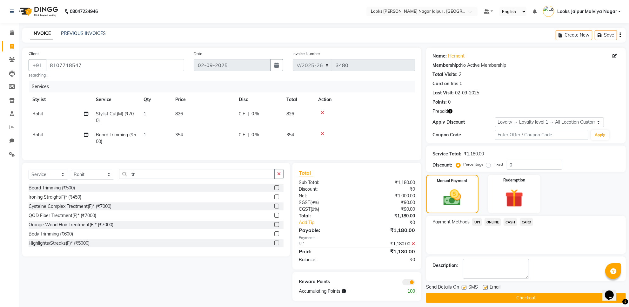
drag, startPoint x: 464, startPoint y: 286, endPoint x: 477, endPoint y: 285, distance: 13.1
click at [466, 286] on label at bounding box center [464, 287] width 5 height 5
click at [466, 286] on input "checkbox" at bounding box center [464, 287] width 4 height 4
checkbox input "false"
click at [486, 288] on label at bounding box center [485, 287] width 5 height 5
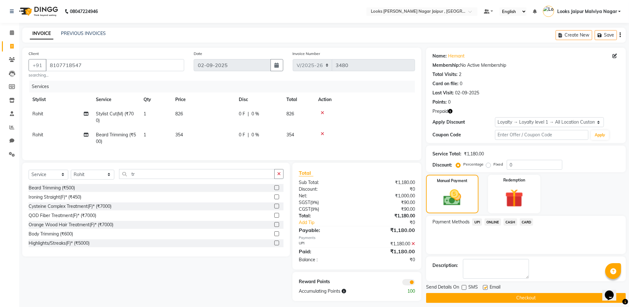
click at [486, 288] on input "checkbox" at bounding box center [485, 287] width 4 height 4
checkbox input "false"
click at [483, 300] on button "Checkout" at bounding box center [526, 298] width 200 height 10
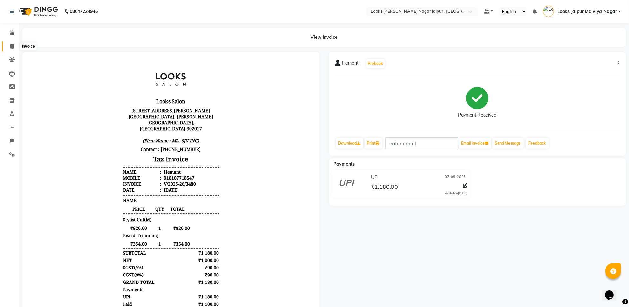
click at [12, 49] on span at bounding box center [11, 46] width 11 height 7
select select "4317"
select select "service"
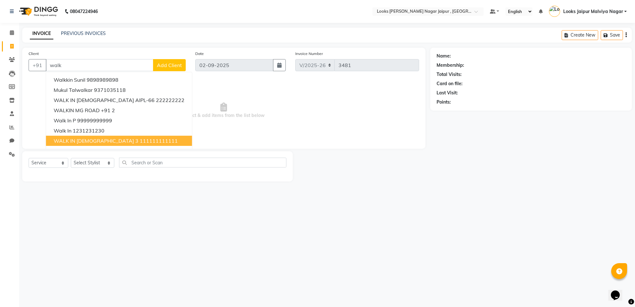
click at [63, 142] on span "WALK IN [DEMOGRAPHIC_DATA] 3" at bounding box center [96, 140] width 85 height 6
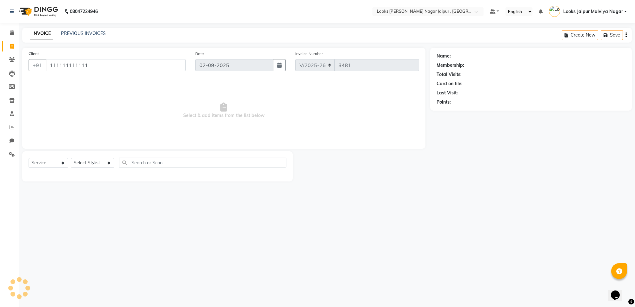
type input "111111111111"
click at [100, 167] on select "Select Stylist [PERSON_NAME] art Anoop [PERSON_NAME] Counter Sales [PERSON_NAME…" at bounding box center [93, 163] width 44 height 10
select select "1: Object"
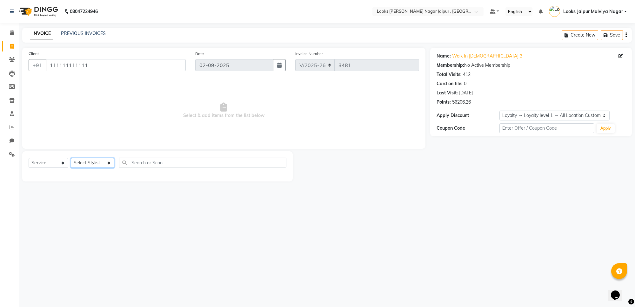
select select "29912"
click at [71, 158] on select "Select Stylist [PERSON_NAME] art Anoop [PERSON_NAME] Counter Sales [PERSON_NAME…" at bounding box center [93, 163] width 44 height 10
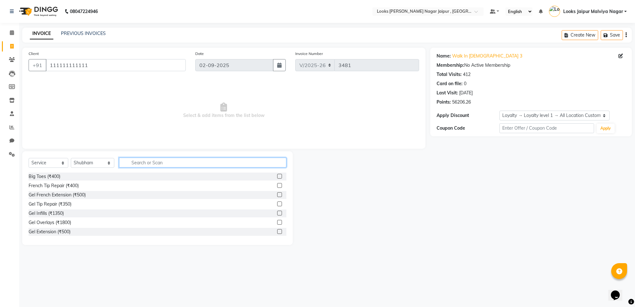
click at [161, 158] on input "text" at bounding box center [202, 163] width 167 height 10
drag, startPoint x: 40, startPoint y: 162, endPoint x: 51, endPoint y: 167, distance: 11.9
click at [40, 162] on select "Select Service Product Membership Package Voucher Prepaid Gift Card" at bounding box center [49, 163] width 40 height 10
select select "product"
click at [29, 158] on select "Select Service Product Membership Package Voucher Prepaid Gift Card" at bounding box center [49, 163] width 40 height 10
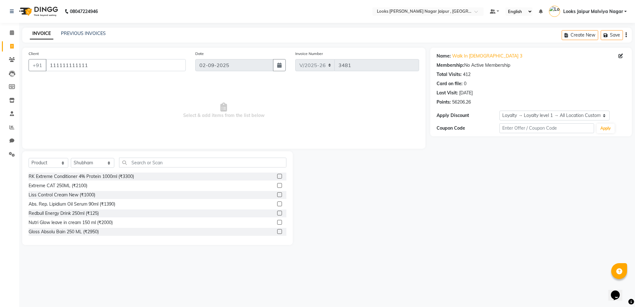
click at [138, 169] on div "Select Service Product Membership Package Voucher Prepaid Gift Card Select Styl…" at bounding box center [158, 165] width 258 height 15
click at [144, 162] on input "text" at bounding box center [202, 163] width 167 height 10
click at [218, 163] on input "clay" at bounding box center [198, 163] width 158 height 10
type input "clay"
click at [277, 221] on label at bounding box center [279, 222] width 5 height 5
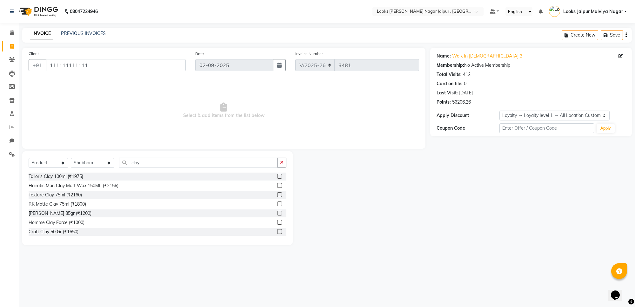
click at [277, 221] on input "checkbox" at bounding box center [279, 222] width 4 height 4
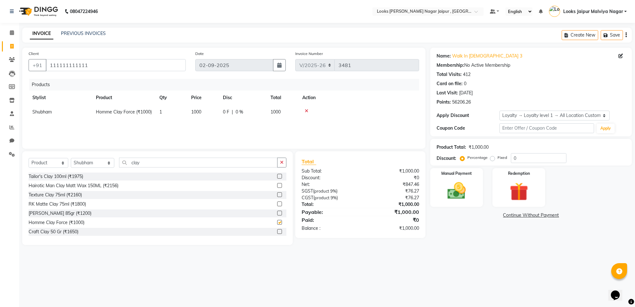
checkbox input "false"
click at [286, 161] on button "button" at bounding box center [281, 163] width 9 height 10
drag, startPoint x: 219, startPoint y: 105, endPoint x: 218, endPoint y: 112, distance: 7.4
click at [219, 111] on td "0 F | 0 %" at bounding box center [243, 112] width 48 height 14
select select "29912"
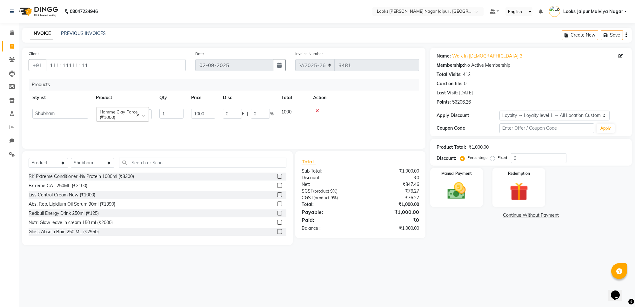
click at [218, 112] on td "1000" at bounding box center [203, 114] width 32 height 18
click at [213, 113] on input "1000" at bounding box center [203, 114] width 24 height 10
type input "1"
type input "990"
click at [82, 161] on select "Select Stylist [PERSON_NAME] art Anoop [PERSON_NAME] Counter Sales [PERSON_NAME…" at bounding box center [93, 163] width 44 height 10
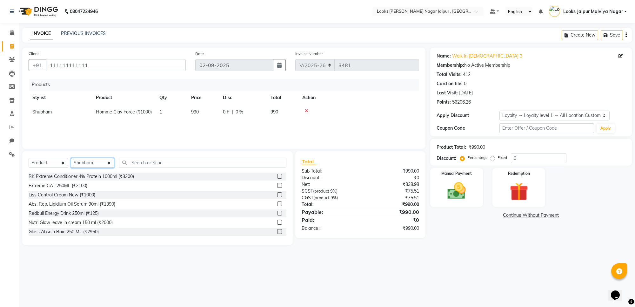
select select "23560"
click at [71, 158] on select "Select Stylist [PERSON_NAME] art Anoop [PERSON_NAME] Counter Sales [PERSON_NAME…" at bounding box center [93, 163] width 44 height 10
click at [162, 164] on input "text" at bounding box center [202, 163] width 167 height 10
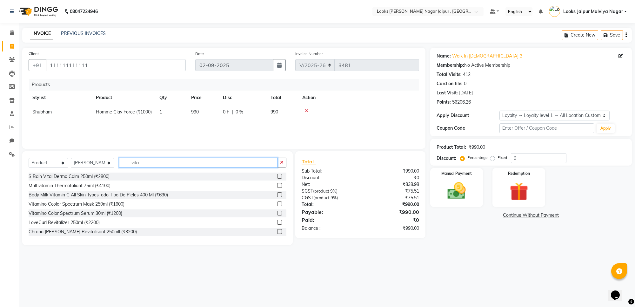
type input "vita"
click at [277, 214] on label at bounding box center [279, 213] width 5 height 5
click at [277, 214] on input "checkbox" at bounding box center [279, 213] width 4 height 4
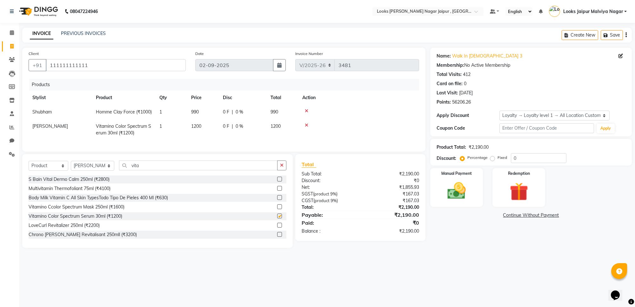
checkbox input "false"
click at [209, 119] on td "990" at bounding box center [203, 112] width 32 height 14
select select "29912"
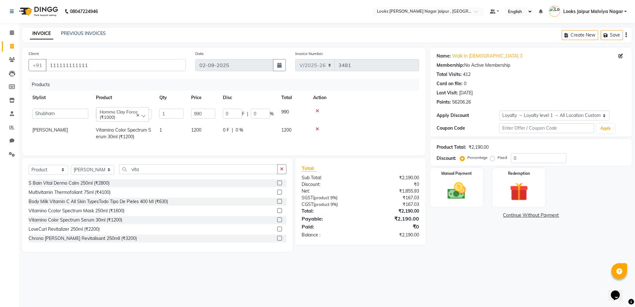
click at [218, 134] on td "1200" at bounding box center [203, 133] width 32 height 21
select select "23560"
click at [218, 130] on td "1200" at bounding box center [203, 133] width 32 height 21
click at [209, 132] on input "1200" at bounding box center [203, 132] width 24 height 10
type input "1"
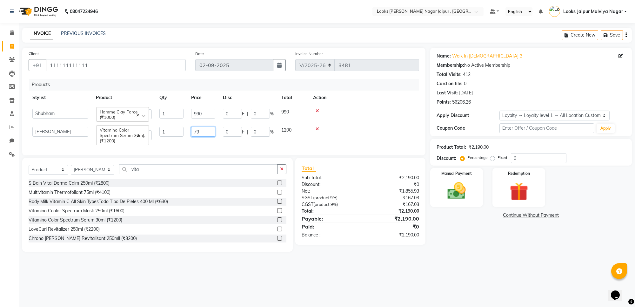
type input "790"
click at [137, 132] on span "Vitamino Color Spectrum Serum 30ml (₹1200)" at bounding box center [123, 133] width 55 height 12
select select "23560"
click at [137, 132] on span "Vitamino Color Spectrum Serum 30ml (₹1200)" at bounding box center [123, 135] width 46 height 16
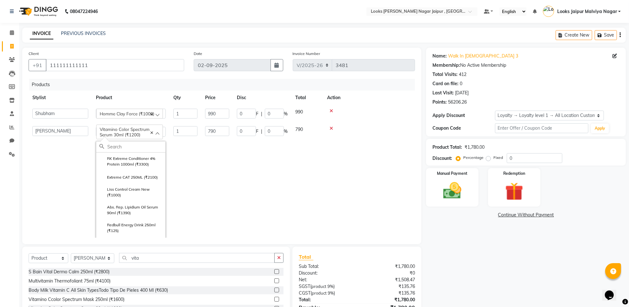
click at [140, 145] on input "text" at bounding box center [136, 146] width 58 height 11
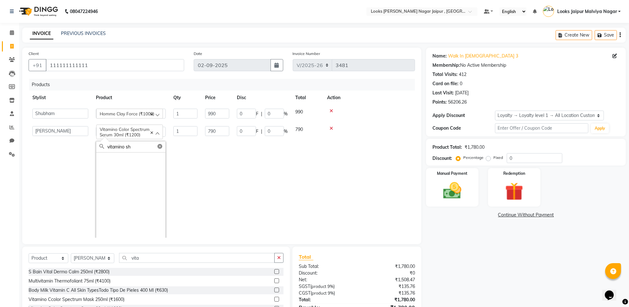
type input "vitamino sh"
click at [162, 145] on icon at bounding box center [160, 146] width 5 height 5
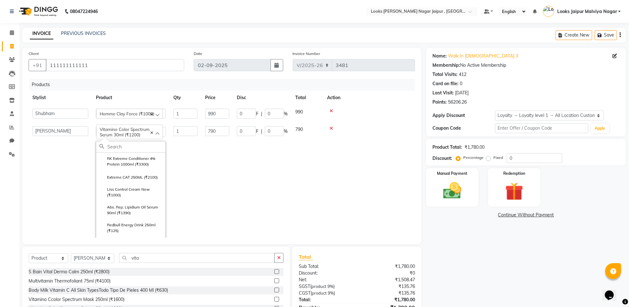
click at [245, 146] on td "0 F | 0 %" at bounding box center [262, 187] width 58 height 130
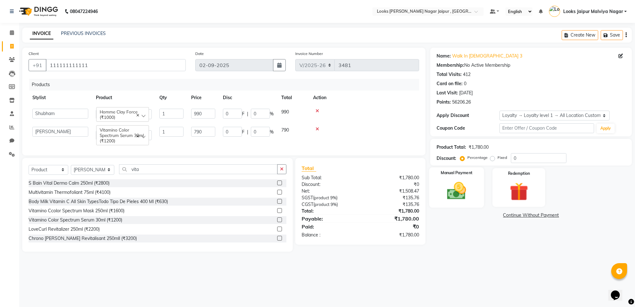
click at [449, 191] on img at bounding box center [456, 191] width 31 height 22
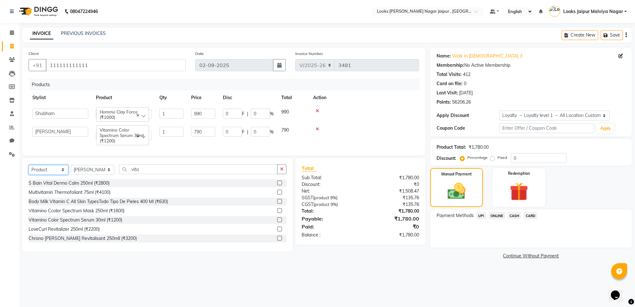
drag, startPoint x: 39, startPoint y: 174, endPoint x: 39, endPoint y: 180, distance: 5.7
click at [39, 174] on select "Select Service Product Membership Package Voucher Prepaid Gift Card" at bounding box center [49, 170] width 40 height 10
select select "service"
click at [29, 171] on select "Select Service Product Membership Package Voucher Prepaid Gift Card" at bounding box center [49, 170] width 40 height 10
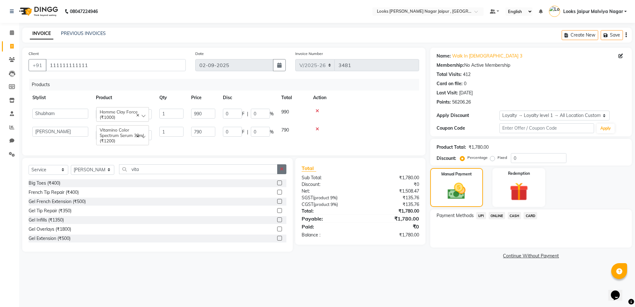
click at [280, 171] on icon "button" at bounding box center [281, 169] width 3 height 4
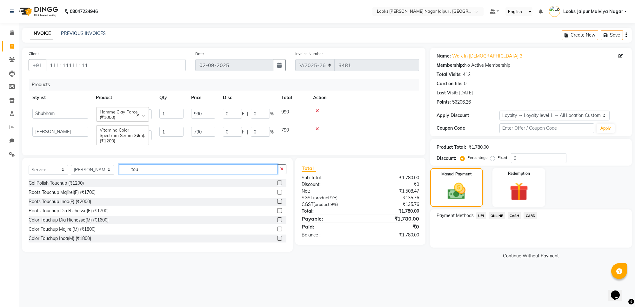
type input "tou"
click at [277, 194] on label at bounding box center [279, 192] width 5 height 5
click at [277, 194] on input "checkbox" at bounding box center [279, 192] width 4 height 4
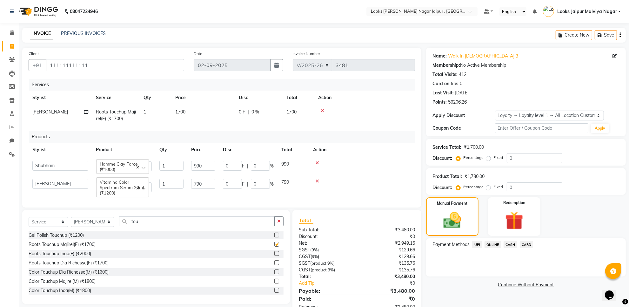
checkbox input "false"
drag, startPoint x: 211, startPoint y: 125, endPoint x: 217, endPoint y: 119, distance: 7.9
click at [213, 122] on td "1700" at bounding box center [203, 115] width 64 height 21
select select "23560"
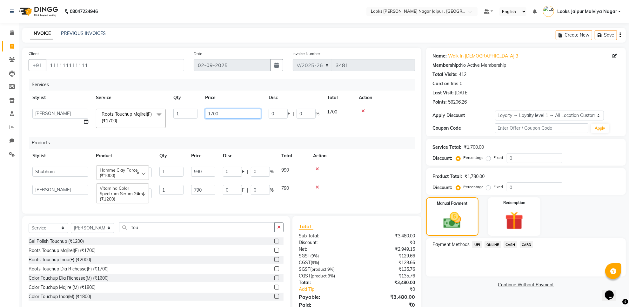
drag, startPoint x: 220, startPoint y: 118, endPoint x: 226, endPoint y: 115, distance: 7.2
click at [225, 115] on input "1700" at bounding box center [233, 114] width 56 height 10
type input "1770"
click at [281, 237] on div "Select Service Product Membership Package Voucher Prepaid Gift Card Select Styl…" at bounding box center [156, 229] width 255 height 15
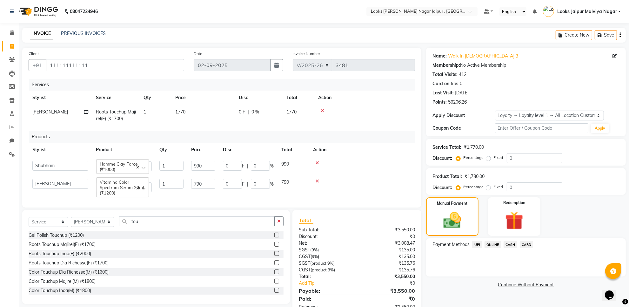
click at [291, 231] on div "Total Sub Total: ₹3,550.00 Discount: ₹0 Net: ₹3,008.47 SGST ( 9% ) ₹135.00 CGST…" at bounding box center [358, 263] width 136 height 107
click at [277, 223] on icon "button" at bounding box center [278, 221] width 3 height 4
click at [84, 227] on select "Select Stylist [PERSON_NAME] art Anoop [PERSON_NAME] Counter Sales [PERSON_NAME…" at bounding box center [93, 222] width 44 height 10
click at [71, 224] on select "Select Stylist [PERSON_NAME] art Anoop [PERSON_NAME] Counter Sales [PERSON_NAME…" at bounding box center [93, 222] width 44 height 10
click at [89, 223] on div "Select Service Product Membership Package Voucher Prepaid Gift Card Select Styl…" at bounding box center [156, 223] width 255 height 15
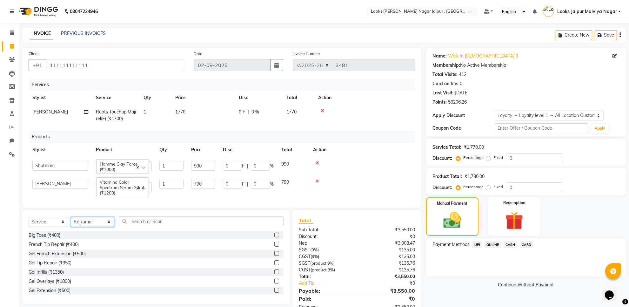
click at [89, 226] on select "Select Stylist [PERSON_NAME] art Anoop [PERSON_NAME] Counter Sales [PERSON_NAME…" at bounding box center [93, 222] width 44 height 10
select select "23571"
click at [71, 224] on select "Select Stylist [PERSON_NAME] art Anoop [PERSON_NAME] Counter Sales [PERSON_NAME…" at bounding box center [93, 222] width 44 height 10
click at [248, 226] on input "text" at bounding box center [201, 221] width 165 height 10
type input "eye"
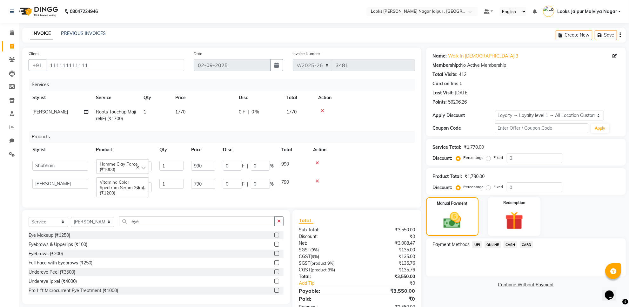
click at [274, 256] on label at bounding box center [276, 253] width 5 height 5
click at [274, 256] on input "checkbox" at bounding box center [276, 253] width 4 height 4
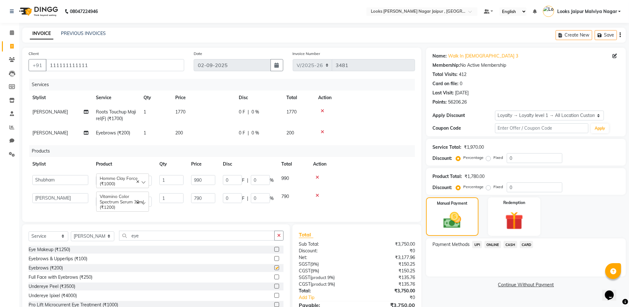
checkbox input "false"
click at [207, 115] on td "1770" at bounding box center [203, 115] width 64 height 21
select select "23560"
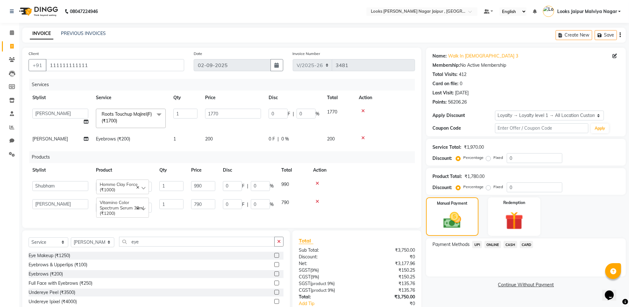
click at [208, 130] on td "1770" at bounding box center [233, 118] width 64 height 27
click at [221, 135] on td "200" at bounding box center [233, 139] width 64 height 14
select select "23571"
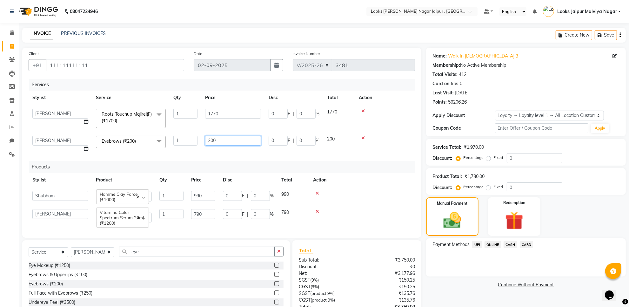
click at [233, 137] on input "200" at bounding box center [233, 141] width 56 height 10
type input "2"
type input "247"
click at [543, 158] on input "0" at bounding box center [535, 158] width 56 height 10
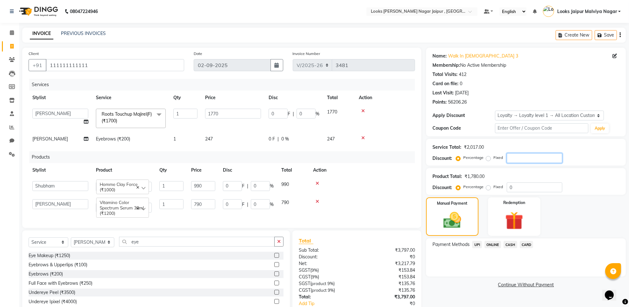
type input "1"
type input "17.7"
type input "1"
type input "15"
type input "265.5"
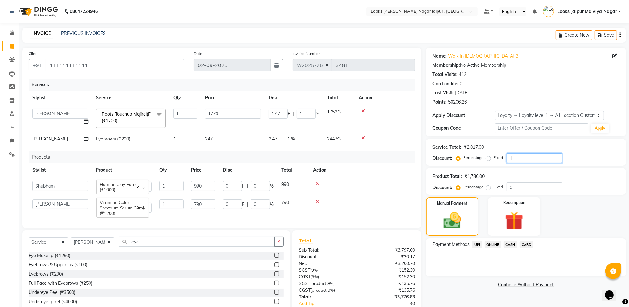
type input "15"
click at [450, 211] on img at bounding box center [453, 220] width 30 height 21
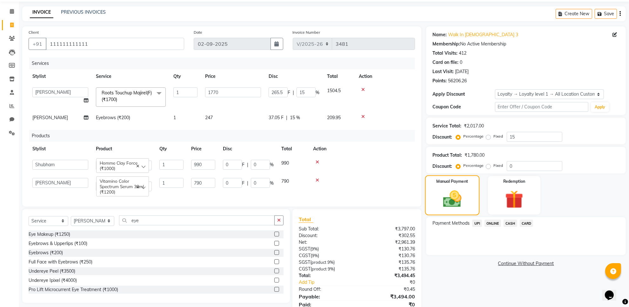
scroll to position [40, 0]
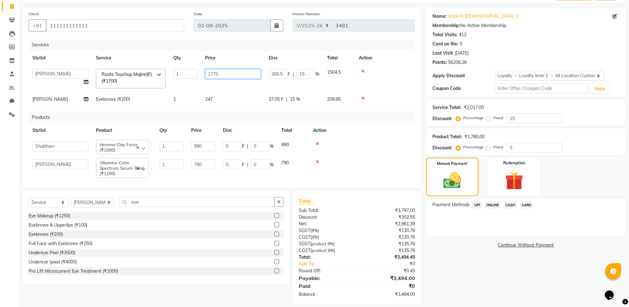
click at [250, 72] on input "1770" at bounding box center [233, 74] width 56 height 10
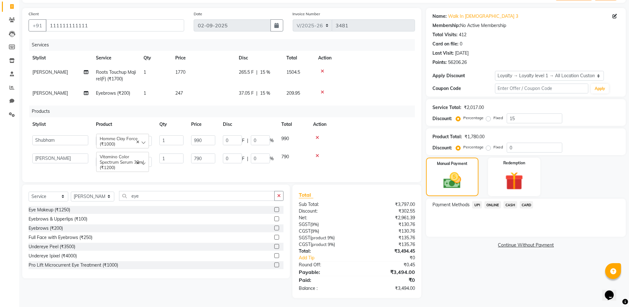
click at [238, 92] on tr "[PERSON_NAME] Eyebrows (₹200) 1 247 37.05 F | 15 % 209.95" at bounding box center [222, 93] width 386 height 14
click at [238, 92] on td "37.05 F | 15 %" at bounding box center [259, 93] width 48 height 14
select select "23571"
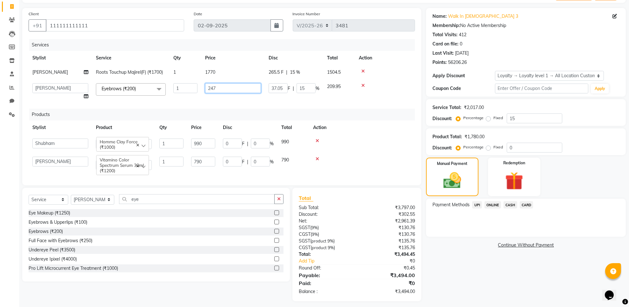
click at [238, 91] on input "247" at bounding box center [233, 88] width 56 height 10
type input "243"
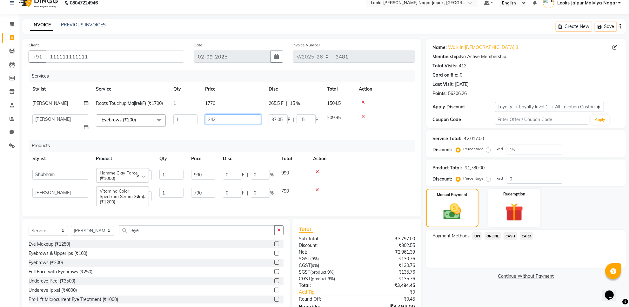
scroll to position [0, 0]
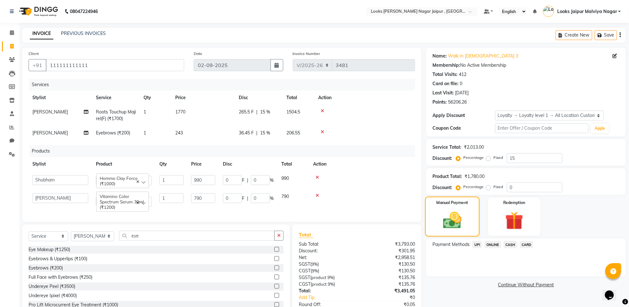
click at [464, 224] on img at bounding box center [453, 220] width 30 height 21
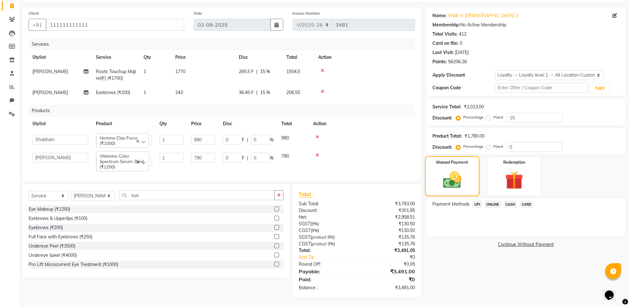
drag, startPoint x: 473, startPoint y: 169, endPoint x: 449, endPoint y: 168, distance: 23.8
click at [473, 169] on div "Manual Payment" at bounding box center [452, 176] width 54 height 40
click at [210, 85] on td "243" at bounding box center [203, 92] width 64 height 14
select select "23571"
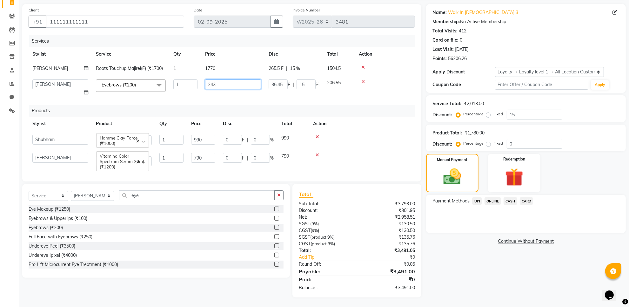
click at [220, 81] on input "243" at bounding box center [233, 84] width 56 height 10
type input "242"
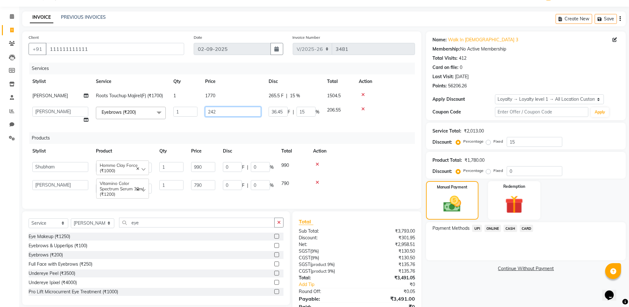
scroll to position [7, 0]
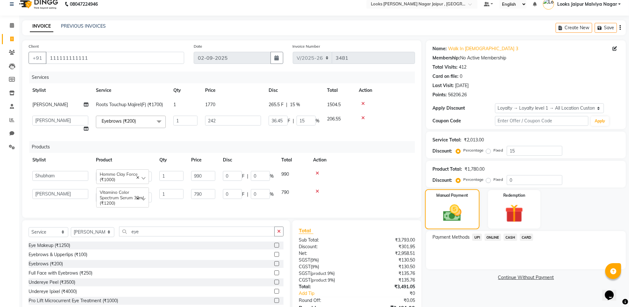
click at [468, 213] on div "Manual Payment" at bounding box center [452, 209] width 54 height 40
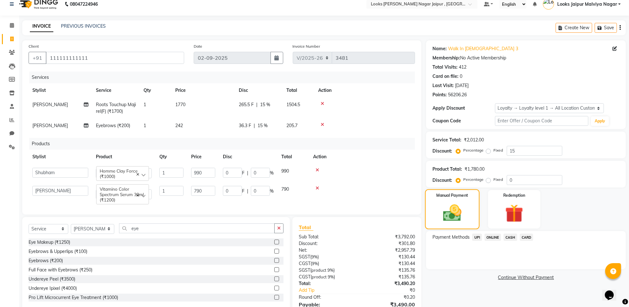
scroll to position [47, 0]
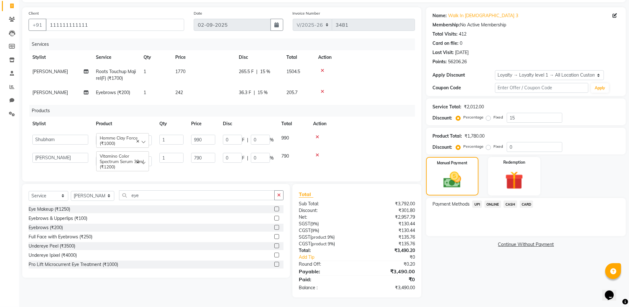
drag, startPoint x: 476, startPoint y: 199, endPoint x: 489, endPoint y: 204, distance: 14.3
click at [477, 200] on span "UPI" at bounding box center [477, 203] width 10 height 7
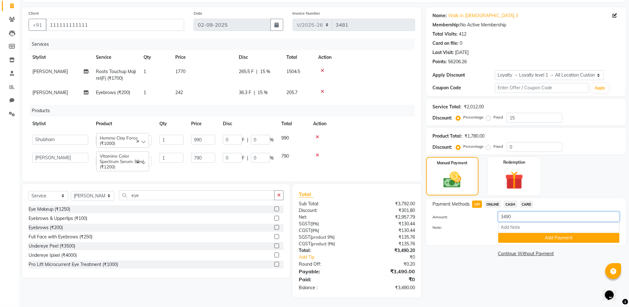
click at [524, 213] on input "3490" at bounding box center [558, 216] width 121 height 10
type input "3"
type input "1780"
click at [550, 233] on button "Add Payment" at bounding box center [558, 238] width 121 height 10
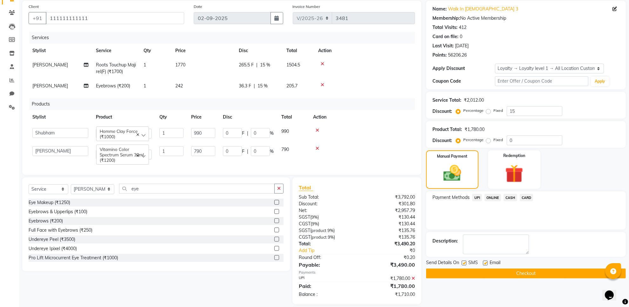
click at [509, 197] on span "CASH" at bounding box center [511, 197] width 14 height 7
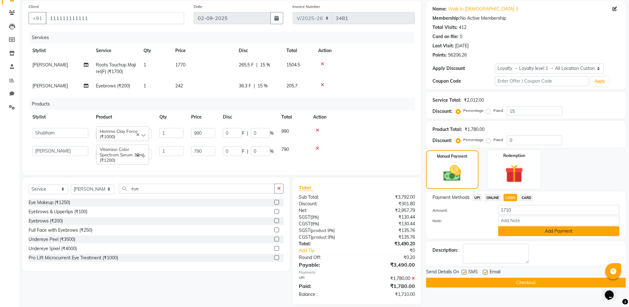
click at [557, 227] on button "Add Payment" at bounding box center [558, 231] width 121 height 10
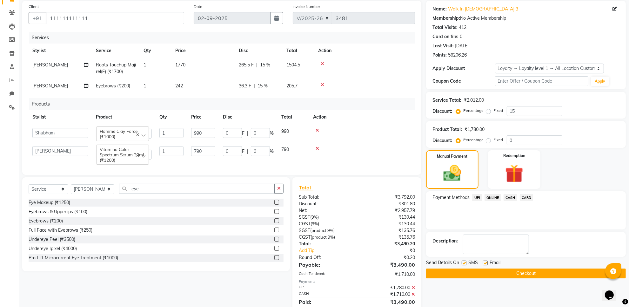
click at [464, 264] on label at bounding box center [464, 262] width 5 height 5
click at [464, 264] on input "checkbox" at bounding box center [464, 263] width 4 height 4
checkbox input "false"
click at [486, 262] on label at bounding box center [485, 262] width 5 height 5
click at [486, 262] on input "checkbox" at bounding box center [485, 263] width 4 height 4
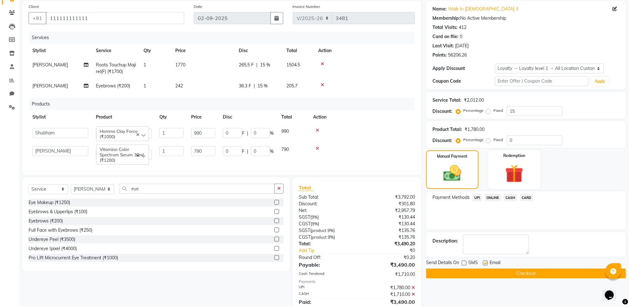
checkbox input "false"
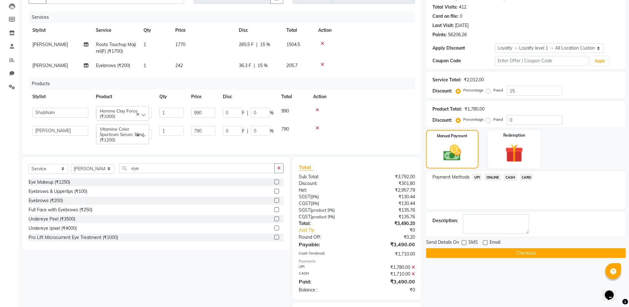
scroll to position [87, 0]
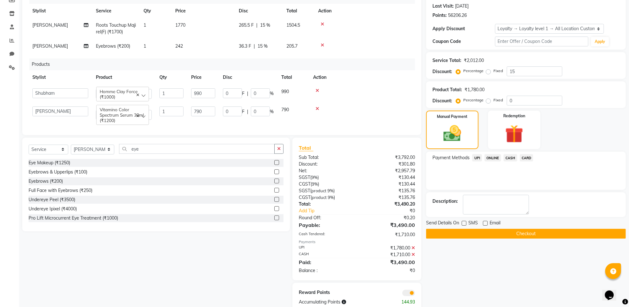
click at [512, 234] on button "Checkout" at bounding box center [526, 234] width 200 height 10
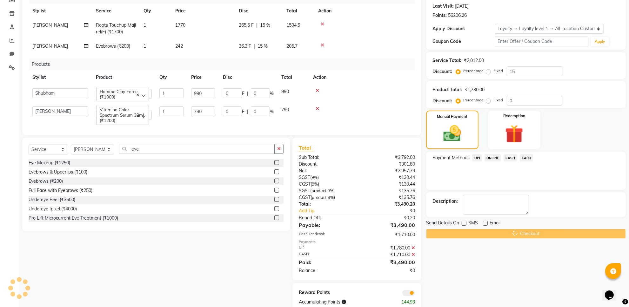
scroll to position [7, 0]
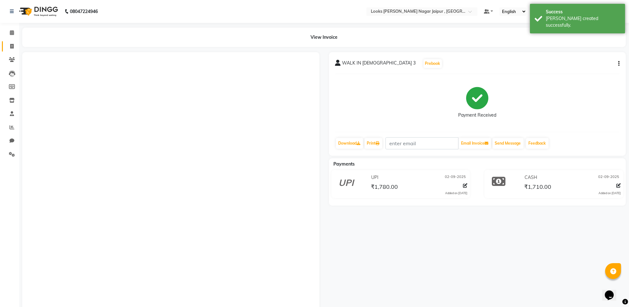
click at [14, 48] on span at bounding box center [11, 46] width 11 height 7
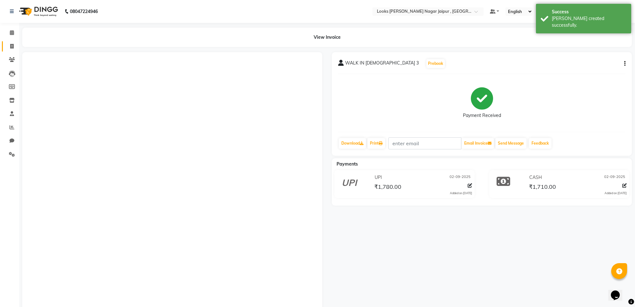
select select "4317"
select select "service"
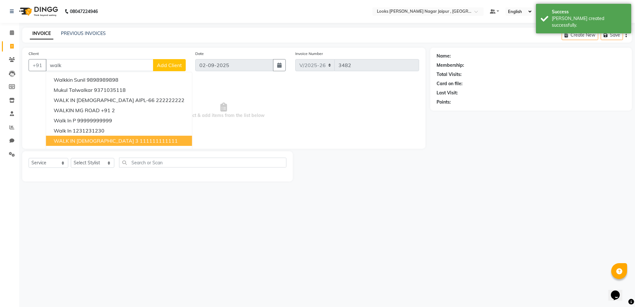
click at [84, 142] on span "WALK IN [DEMOGRAPHIC_DATA] 3" at bounding box center [96, 140] width 85 height 6
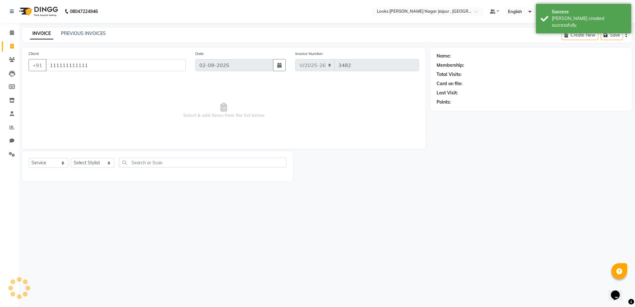
type input "111111111111"
click at [83, 161] on select "Select Stylist [PERSON_NAME] art Anoop [PERSON_NAME] Counter Sales [PERSON_NAME…" at bounding box center [93, 163] width 44 height 10
select select "1: Object"
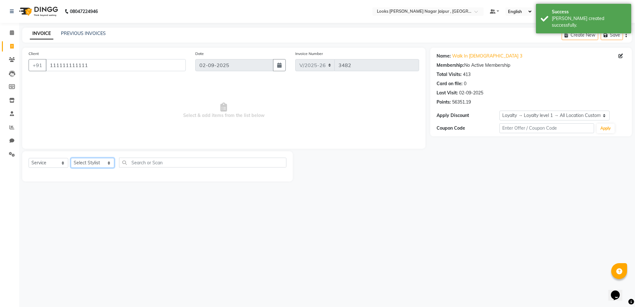
select select "23563"
click at [71, 158] on select "Select Stylist [PERSON_NAME] art Anoop [PERSON_NAME] Counter Sales [PERSON_NAME…" at bounding box center [93, 163] width 44 height 10
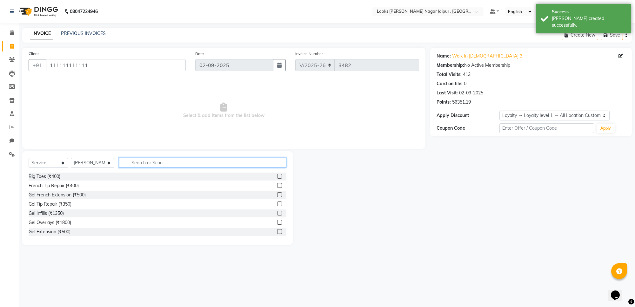
click at [135, 164] on input "text" at bounding box center [202, 163] width 167 height 10
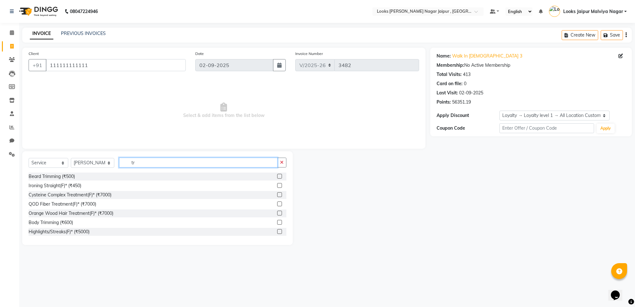
type input "tr"
click at [277, 177] on label at bounding box center [279, 176] width 5 height 5
click at [277, 177] on input "checkbox" at bounding box center [279, 176] width 4 height 4
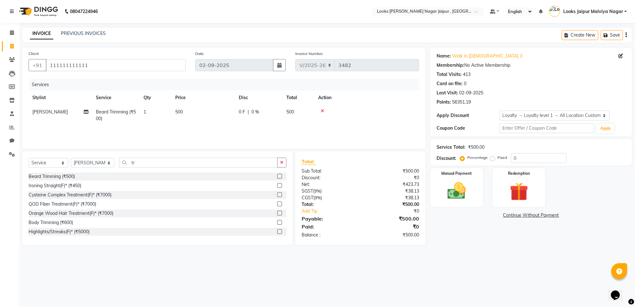
click at [277, 177] on label at bounding box center [279, 176] width 5 height 5
click at [277, 177] on input "checkbox" at bounding box center [279, 176] width 4 height 4
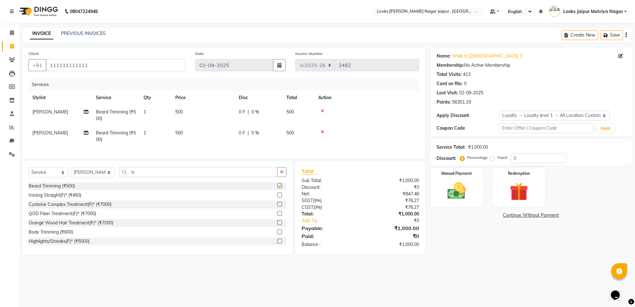
checkbox input "false"
drag, startPoint x: 203, startPoint y: 124, endPoint x: 213, endPoint y: 121, distance: 10.9
click at [204, 123] on td "500" at bounding box center [203, 115] width 64 height 21
select select "23563"
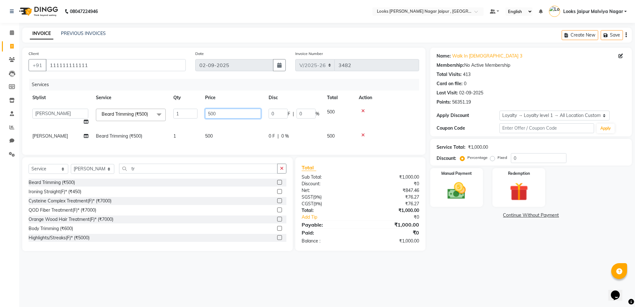
click at [229, 115] on input "500" at bounding box center [233, 114] width 56 height 10
type input "5"
type input "300"
drag, startPoint x: 235, startPoint y: 124, endPoint x: 227, endPoint y: 127, distance: 8.1
click at [234, 124] on td "300" at bounding box center [233, 117] width 64 height 24
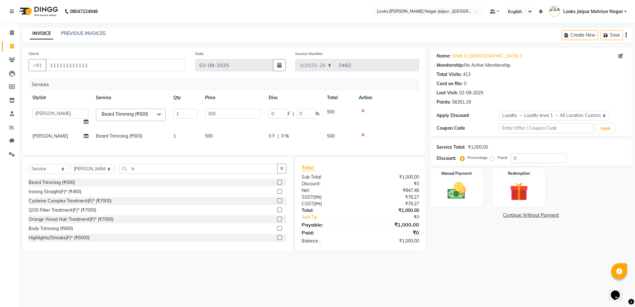
select select "23563"
click at [215, 136] on td "500" at bounding box center [233, 136] width 64 height 14
select select "23563"
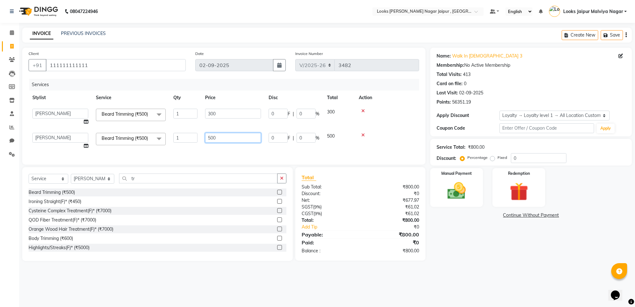
click at [218, 135] on input "500" at bounding box center [233, 138] width 56 height 10
type input "5"
type input "354"
click at [74, 142] on td "Anjali_nail art Anoop [PERSON_NAME] Counter Sales [PERSON_NAME] Looks Jaipur [P…" at bounding box center [61, 141] width 64 height 24
select select "23563"
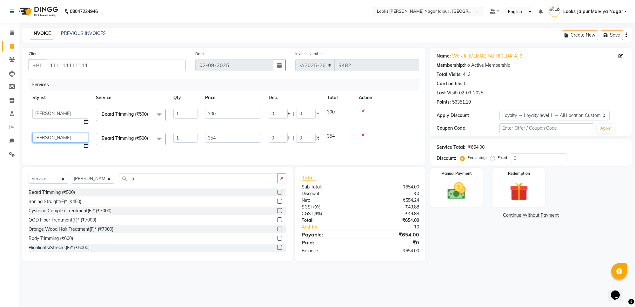
click at [73, 139] on select "Anjali_nail art Anoop [PERSON_NAME] Counter Sales [PERSON_NAME] Looks Jaipur [P…" at bounding box center [60, 138] width 56 height 10
select select "29912"
click at [445, 196] on img at bounding box center [456, 191] width 31 height 22
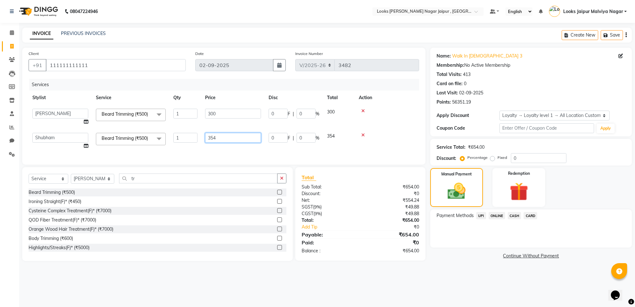
click at [237, 139] on input "354" at bounding box center [233, 138] width 56 height 10
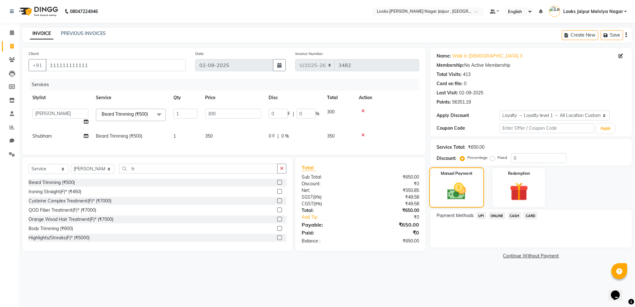
click at [451, 188] on img at bounding box center [456, 191] width 30 height 22
drag, startPoint x: 484, startPoint y: 218, endPoint x: 484, endPoint y: 215, distance: 3.9
click at [484, 218] on span "UPI" at bounding box center [481, 215] width 10 height 7
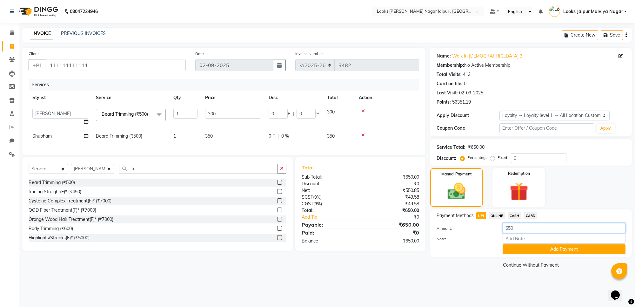
click at [529, 229] on input "650" at bounding box center [564, 228] width 123 height 10
click at [535, 245] on button "Add Payment" at bounding box center [564, 249] width 123 height 10
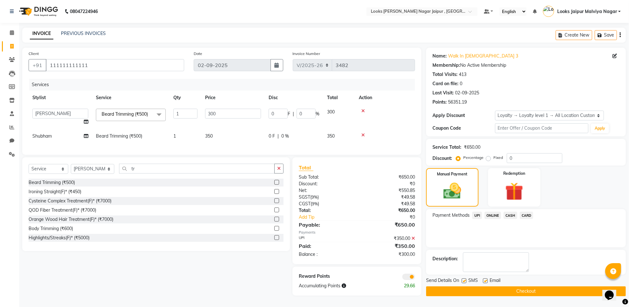
click at [507, 208] on div "Name: Walk In [DEMOGRAPHIC_DATA] 3 Membership: No Active Membership Total Visit…" at bounding box center [528, 172] width 204 height 248
click at [510, 217] on span "CASH" at bounding box center [511, 214] width 14 height 7
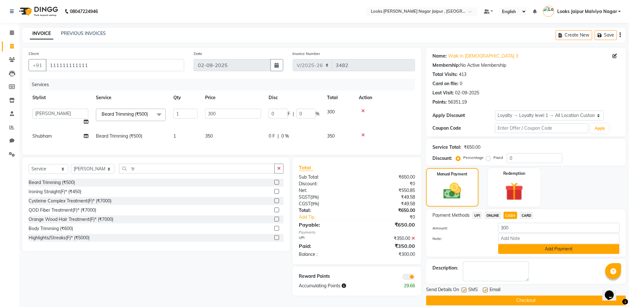
click at [534, 247] on button "Add Payment" at bounding box center [558, 249] width 121 height 10
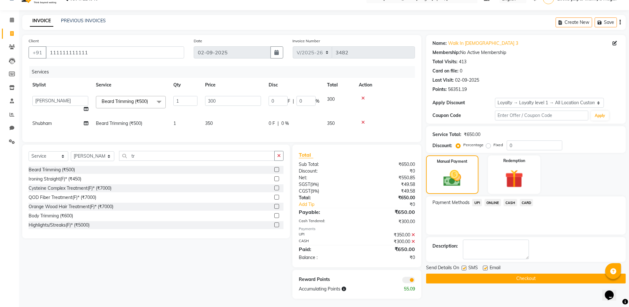
scroll to position [19, 0]
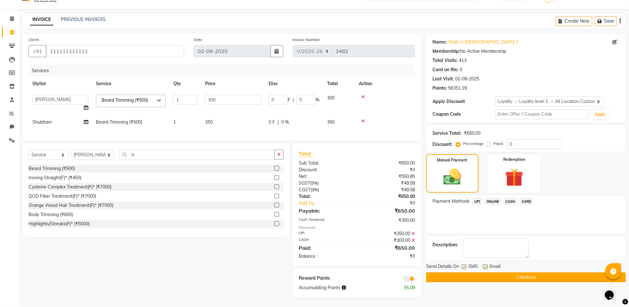
click at [484, 264] on label at bounding box center [485, 266] width 5 height 5
click at [484, 265] on input "checkbox" at bounding box center [485, 267] width 4 height 4
click at [464, 264] on label at bounding box center [464, 266] width 5 height 5
click at [464, 265] on input "checkbox" at bounding box center [464, 267] width 4 height 4
click at [479, 272] on button "Checkout" at bounding box center [526, 277] width 200 height 10
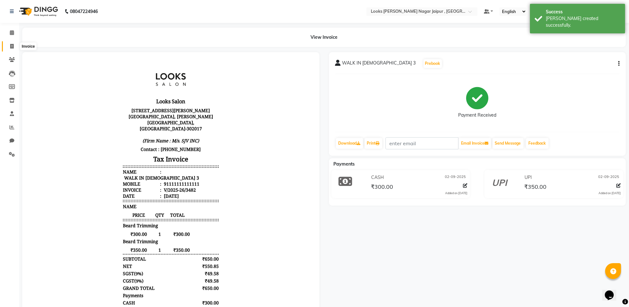
click at [14, 50] on span at bounding box center [11, 46] width 11 height 7
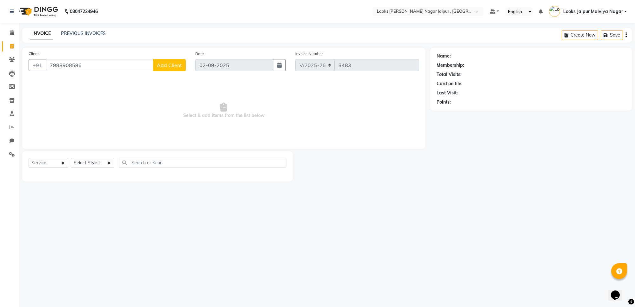
click at [164, 64] on span "Add Client" at bounding box center [169, 65] width 25 height 6
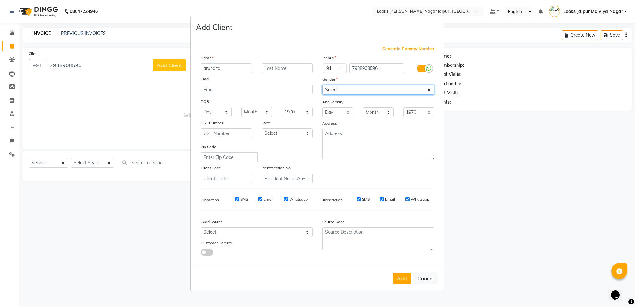
click at [350, 90] on select "Select [DEMOGRAPHIC_DATA] [DEMOGRAPHIC_DATA] Other Prefer Not To Say" at bounding box center [378, 90] width 112 height 10
click at [322, 85] on select "Select [DEMOGRAPHIC_DATA] [DEMOGRAPHIC_DATA] Other Prefer Not To Say" at bounding box center [378, 90] width 112 height 10
click at [402, 272] on button "Add" at bounding box center [402, 277] width 18 height 11
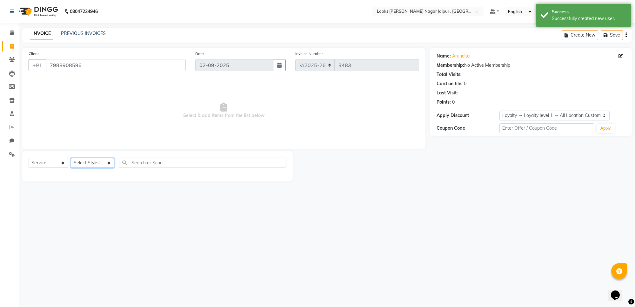
click at [99, 161] on select "Select Stylist [PERSON_NAME] art Anoop [PERSON_NAME] Counter Sales [PERSON_NAME…" at bounding box center [93, 163] width 44 height 10
click at [71, 158] on select "Select Stylist [PERSON_NAME] art Anoop [PERSON_NAME] Counter Sales [PERSON_NAME…" at bounding box center [93, 163] width 44 height 10
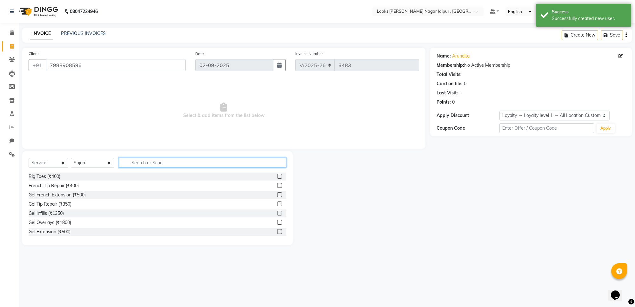
click at [190, 164] on input "text" at bounding box center [202, 163] width 167 height 10
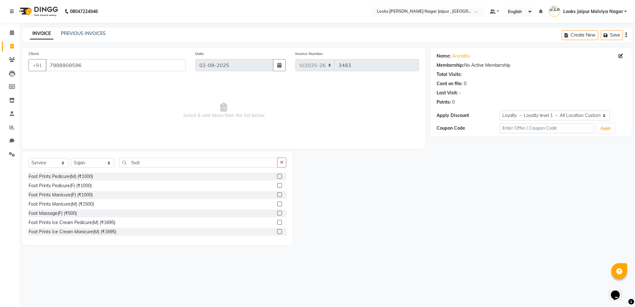
click at [277, 184] on label at bounding box center [279, 185] width 5 height 5
click at [277, 184] on input "checkbox" at bounding box center [279, 186] width 4 height 4
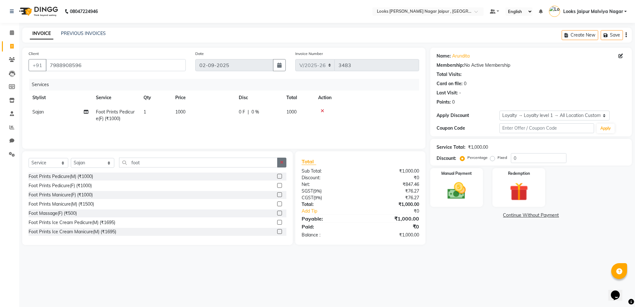
click at [281, 161] on icon "button" at bounding box center [281, 162] width 3 height 4
click at [95, 161] on select "Select Stylist [PERSON_NAME] art Anoop [PERSON_NAME] Counter Sales [PERSON_NAME…" at bounding box center [93, 163] width 44 height 10
click at [71, 158] on select "Select Stylist [PERSON_NAME] art Anoop [PERSON_NAME] Counter Sales [PERSON_NAME…" at bounding box center [93, 163] width 44 height 10
click at [219, 156] on div "Select Service Product Membership Package Voucher Prepaid Gift Card Select Styl…" at bounding box center [157, 198] width 271 height 94
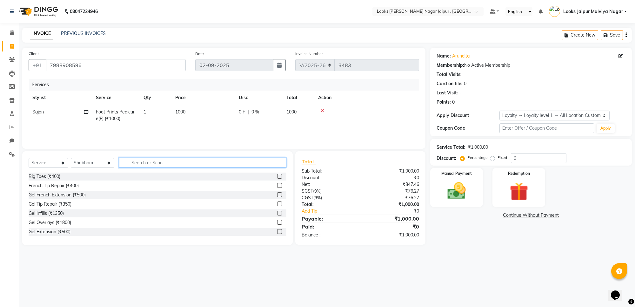
click at [190, 160] on input "text" at bounding box center [202, 163] width 167 height 10
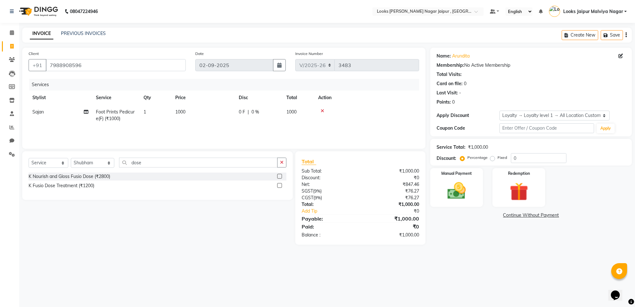
click at [279, 184] on label at bounding box center [279, 185] width 5 height 5
click at [279, 184] on input "checkbox" at bounding box center [279, 186] width 4 height 4
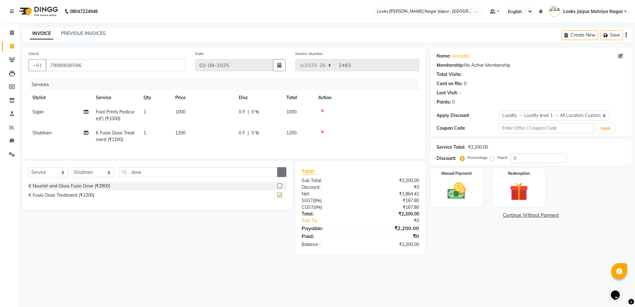
click at [280, 174] on icon "button" at bounding box center [281, 172] width 3 height 4
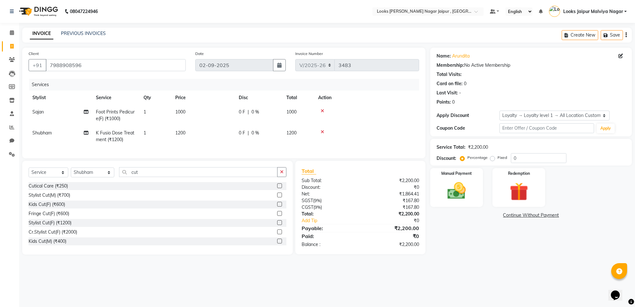
click at [277, 225] on label at bounding box center [279, 222] width 5 height 5
click at [277, 225] on input "checkbox" at bounding box center [279, 223] width 4 height 4
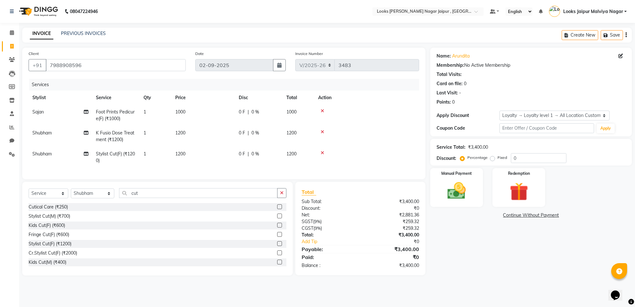
drag, startPoint x: 218, startPoint y: 137, endPoint x: 221, endPoint y: 136, distance: 4.1
click at [218, 137] on td "1200" at bounding box center [203, 136] width 64 height 21
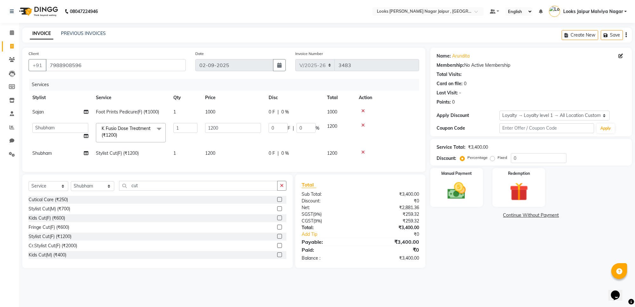
drag, startPoint x: 222, startPoint y: 136, endPoint x: 236, endPoint y: 127, distance: 16.0
click at [227, 134] on td "1200" at bounding box center [233, 132] width 64 height 27
click at [233, 118] on td "1000" at bounding box center [233, 112] width 64 height 14
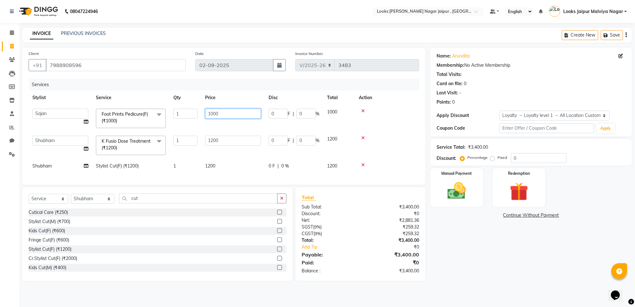
click at [233, 118] on input "1000" at bounding box center [233, 114] width 56 height 10
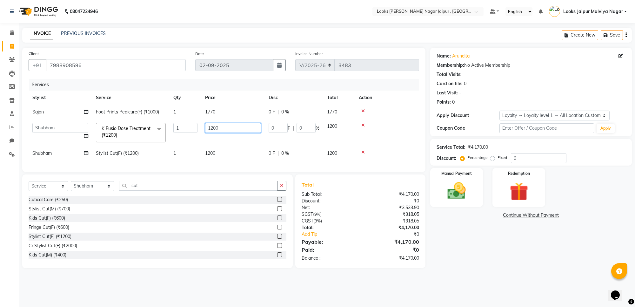
click at [234, 144] on td "1200" at bounding box center [233, 132] width 64 height 27
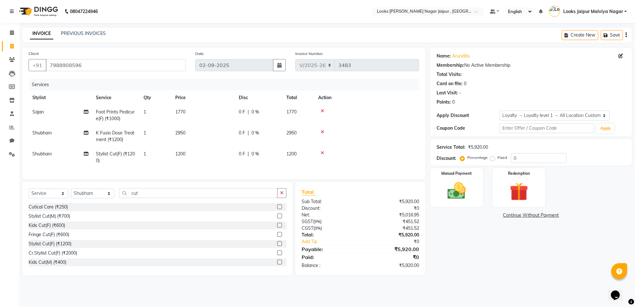
click at [228, 151] on td "1200" at bounding box center [203, 157] width 64 height 21
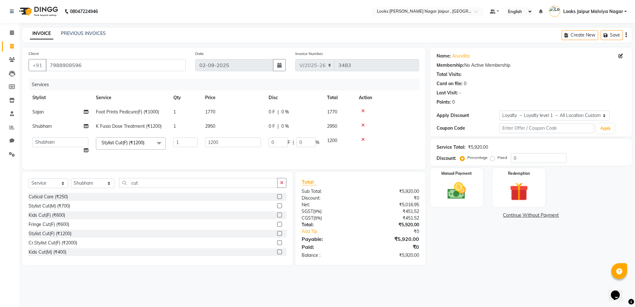
click at [228, 151] on td "1200" at bounding box center [233, 145] width 64 height 24
click at [234, 147] on td "1200" at bounding box center [233, 145] width 64 height 24
click at [236, 145] on input "1200" at bounding box center [233, 142] width 56 height 10
click at [465, 194] on img at bounding box center [456, 191] width 31 height 22
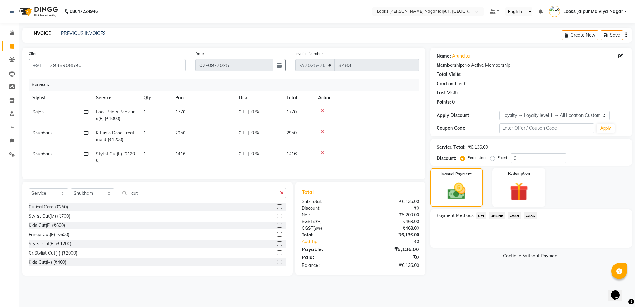
drag, startPoint x: 481, startPoint y: 214, endPoint x: 495, endPoint y: 219, distance: 15.4
click at [482, 215] on span "UPI" at bounding box center [481, 215] width 10 height 7
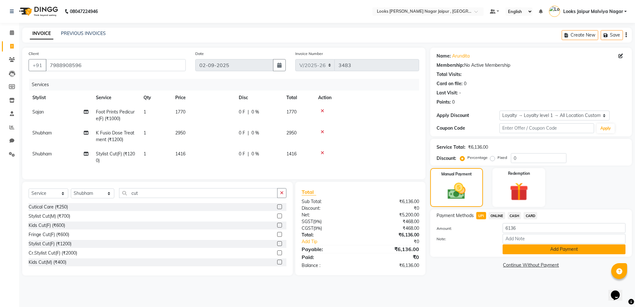
click at [547, 249] on button "Add Payment" at bounding box center [564, 249] width 123 height 10
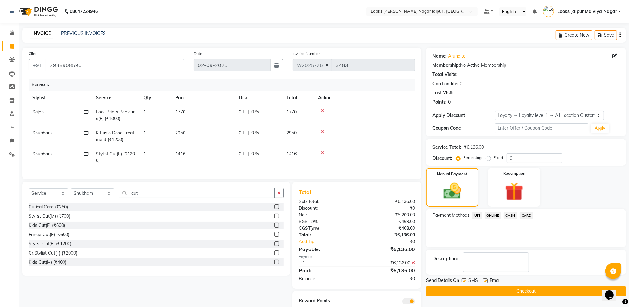
click at [485, 281] on label at bounding box center [485, 280] width 5 height 5
click at [485, 281] on input "checkbox" at bounding box center [485, 281] width 4 height 4
click at [464, 280] on label at bounding box center [464, 280] width 5 height 5
click at [464, 280] on input "checkbox" at bounding box center [464, 281] width 4 height 4
click at [464, 289] on button "Checkout" at bounding box center [526, 291] width 200 height 10
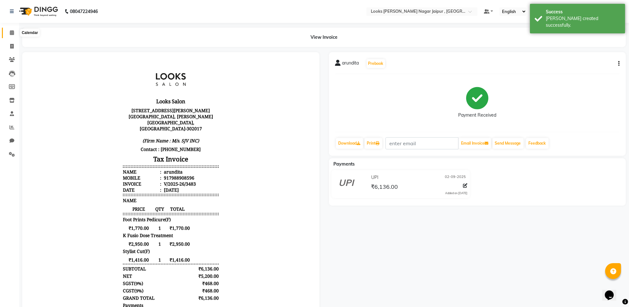
click at [10, 31] on icon at bounding box center [12, 32] width 4 height 5
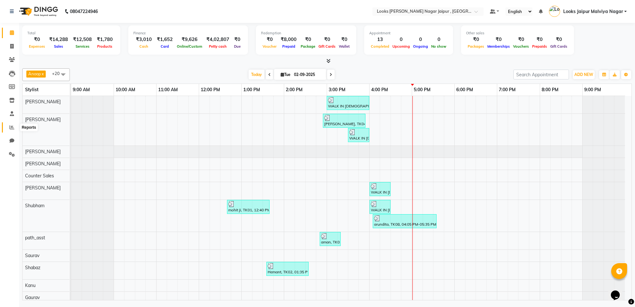
click at [11, 131] on span at bounding box center [11, 127] width 11 height 7
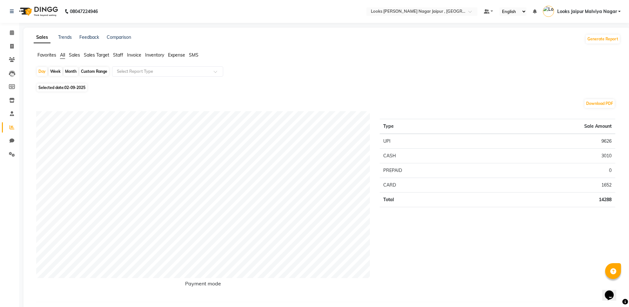
click at [121, 56] on span "Staff" at bounding box center [118, 55] width 10 height 6
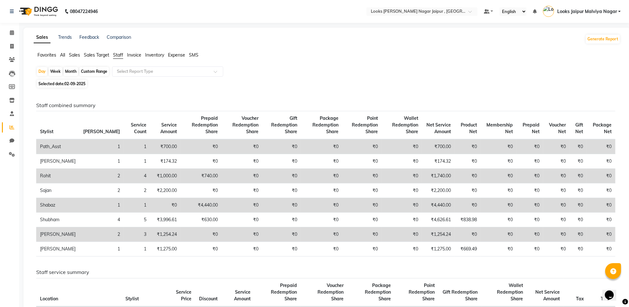
click at [78, 84] on span "02-09-2025" at bounding box center [74, 83] width 21 height 5
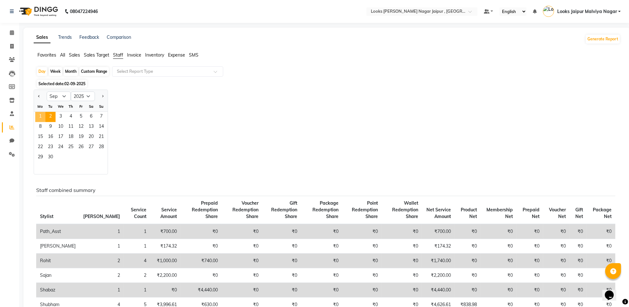
click at [43, 118] on span "1" at bounding box center [40, 117] width 10 height 10
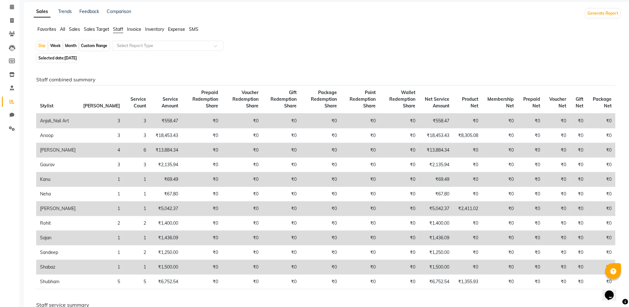
scroll to position [40, 0]
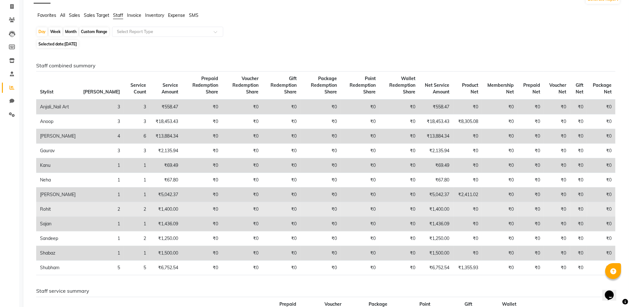
click at [82, 217] on td "2" at bounding box center [101, 209] width 44 height 15
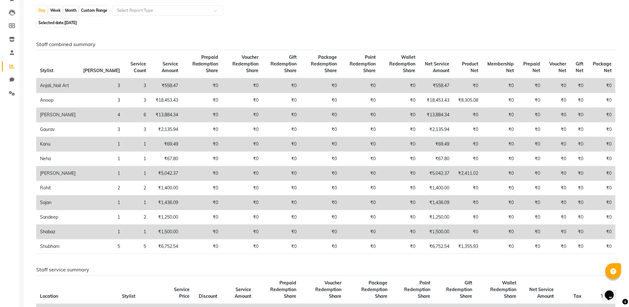
scroll to position [79, 0]
